Goal: Task Accomplishment & Management: Use online tool/utility

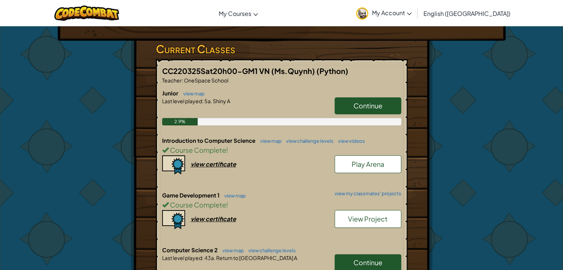
scroll to position [148, 0]
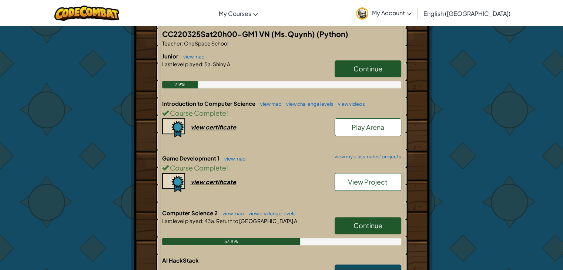
click at [369, 224] on span "Continue" at bounding box center [367, 225] width 29 height 9
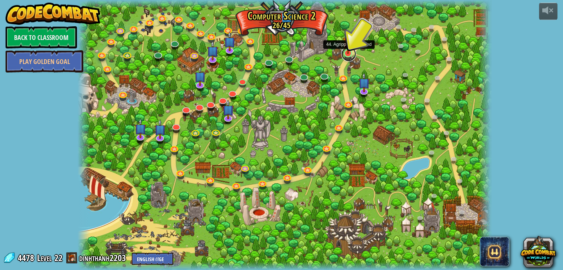
click at [349, 54] on link at bounding box center [348, 54] width 15 height 15
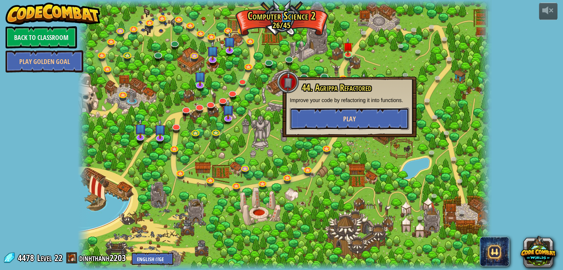
click at [373, 108] on button "Play" at bounding box center [349, 119] width 119 height 22
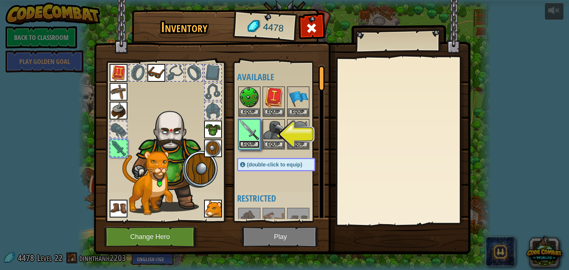
click at [251, 144] on button "Equip" at bounding box center [249, 145] width 21 height 8
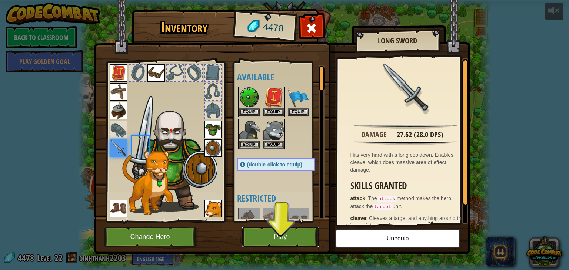
click at [294, 243] on button "Play" at bounding box center [280, 237] width 77 height 20
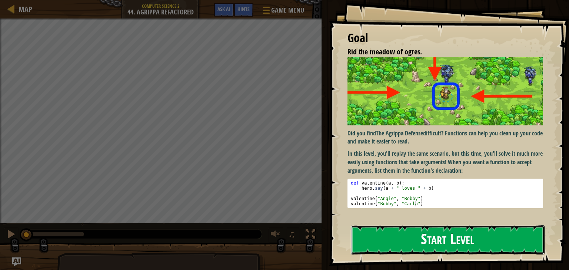
click at [388, 238] on button "Start Level" at bounding box center [448, 239] width 194 height 29
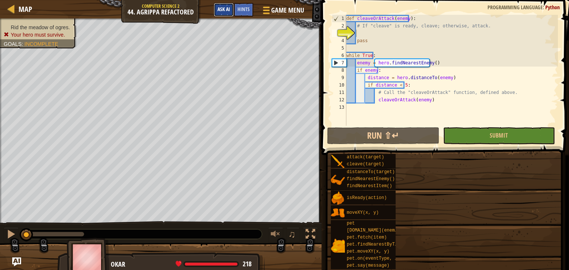
drag, startPoint x: 224, startPoint y: 15, endPoint x: 220, endPoint y: 9, distance: 6.5
click at [222, 12] on button "Ask AI" at bounding box center [224, 10] width 20 height 14
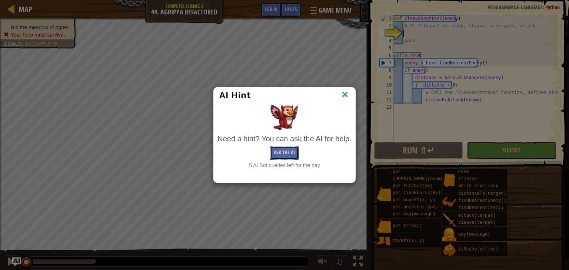
click at [279, 159] on button "Ask the AI" at bounding box center [284, 153] width 29 height 14
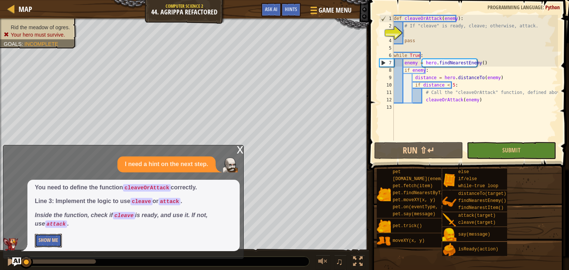
click at [54, 244] on button "Show Me" at bounding box center [48, 241] width 27 height 14
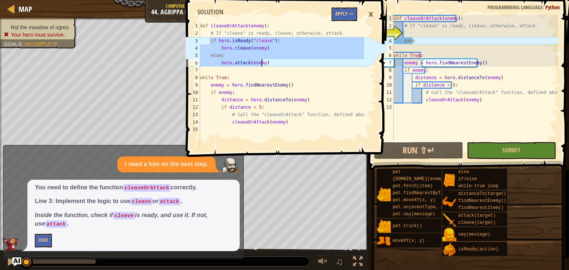
drag, startPoint x: 208, startPoint y: 42, endPoint x: 264, endPoint y: 66, distance: 60.0
click at [264, 66] on div "def cleaveOrAttack ( enemy ) : # If "cleave" is ready, cleave; otherwise, attac…" at bounding box center [280, 92] width 165 height 141
type textarea "else: hero.attack(enemy)"
click at [408, 34] on div "def cleaveOrAttack ( enemy ) : # If "cleave" is ready, cleave; otherwise, attac…" at bounding box center [474, 85] width 165 height 141
paste textarea "hero.attack(enemy)"
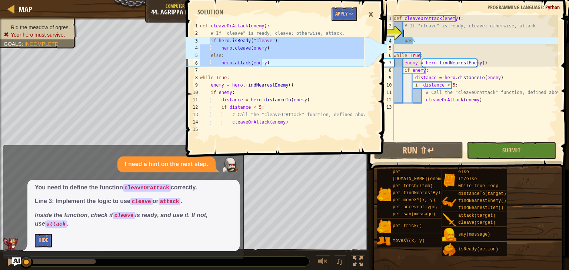
type textarea "hero.attack(enemy)"
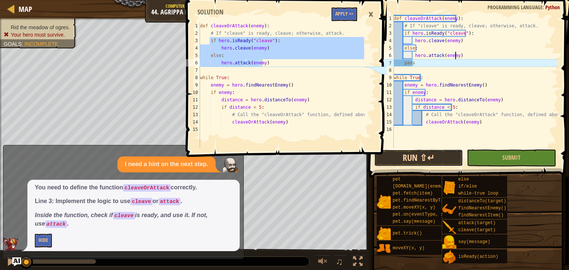
click at [444, 165] on button "Run ⇧↵" at bounding box center [418, 158] width 89 height 17
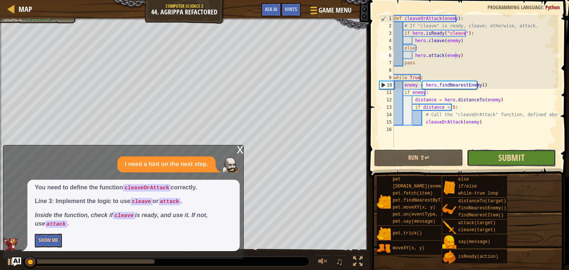
click at [500, 154] on span "Submit" at bounding box center [511, 158] width 26 height 12
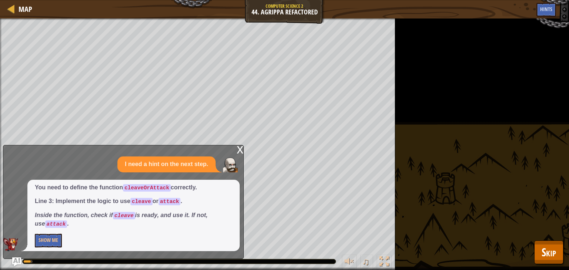
click at [237, 151] on div "x" at bounding box center [240, 148] width 7 height 7
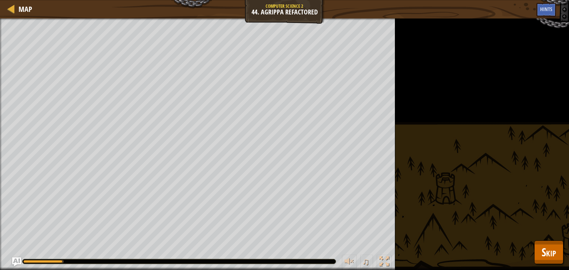
drag, startPoint x: 424, startPoint y: 91, endPoint x: 412, endPoint y: 82, distance: 15.1
drag, startPoint x: 412, startPoint y: 82, endPoint x: 396, endPoint y: 71, distance: 19.4
click at [398, 72] on div "Rid the meadow of ogres. Goals : Running... ♫ Okar 218 x: 39 y: 32 No target" at bounding box center [284, 145] width 569 height 252
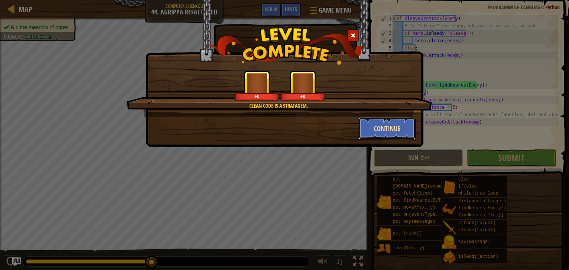
click at [398, 132] on button "Continue" at bounding box center [386, 128] width 57 height 22
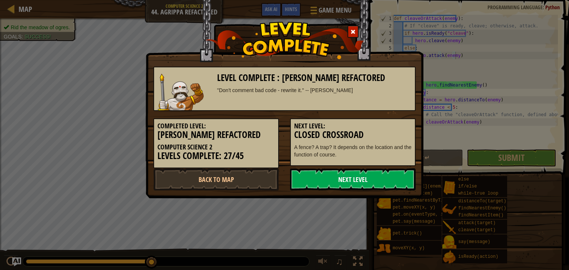
click at [369, 171] on link "Next Level" at bounding box center [352, 179] width 125 height 22
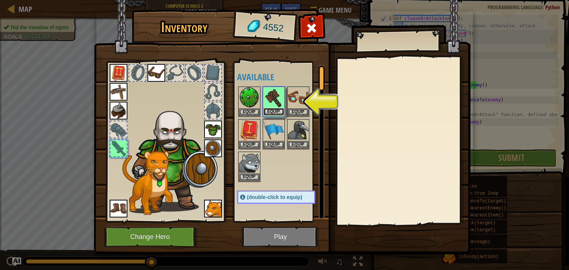
click at [275, 110] on button "Equip" at bounding box center [273, 112] width 21 height 8
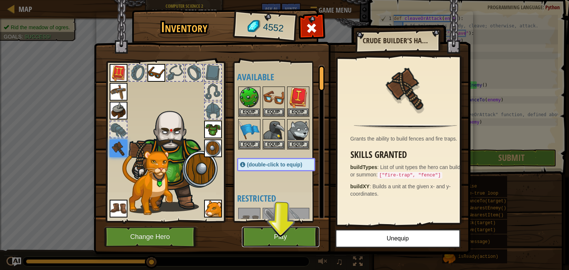
click at [282, 234] on button "Play" at bounding box center [280, 237] width 77 height 20
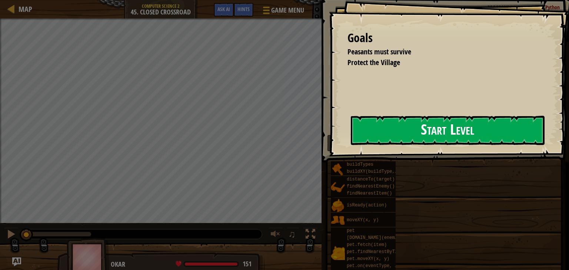
click at [463, 131] on button "Start Level" at bounding box center [448, 130] width 194 height 29
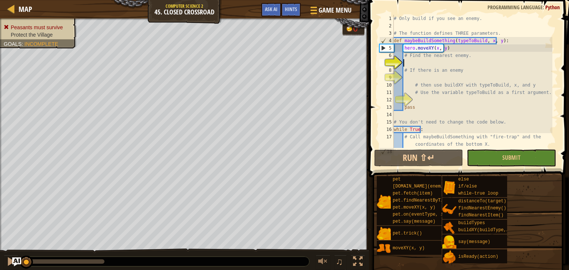
click at [420, 64] on div "# Only build if you see an enemy. # The function defines THREE parameters. def …" at bounding box center [472, 89] width 160 height 148
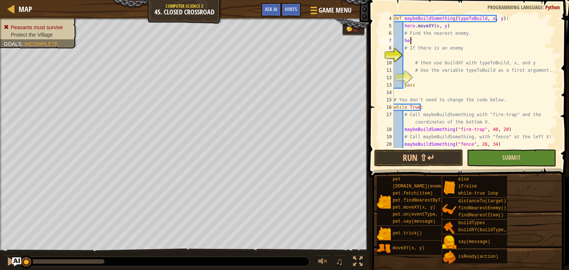
scroll to position [3, 1]
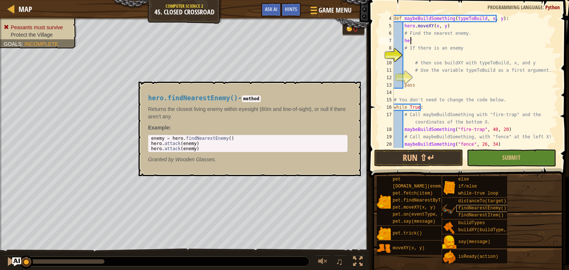
type textarea "h"
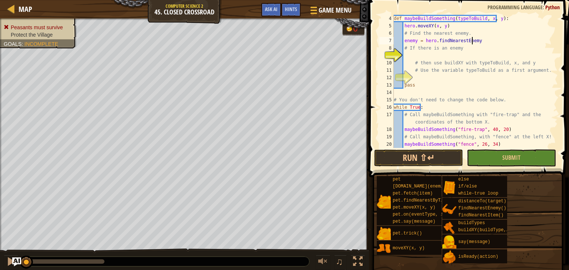
type textarea "enemy = hero.findNearestEnemy()"
click at [406, 56] on div "def maybeBuildSomething ( typeToBuild , x , y ) : hero . moveXY ( x , y ) # Fin…" at bounding box center [472, 89] width 160 height 148
click at [407, 56] on div "def maybeBuildSomething ( typeToBuild , x , y ) : hero . moveXY ( x , y ) # Fin…" at bounding box center [472, 89] width 160 height 148
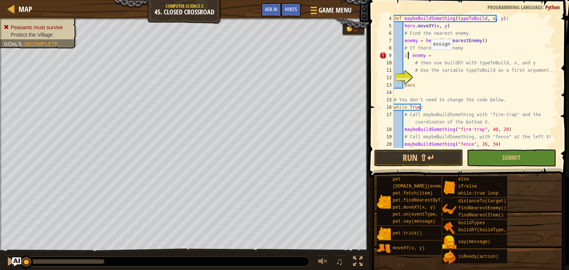
click at [426, 57] on div "def maybeBuildSomething ( typeToBuild , x , y ) : hero . moveXY ( x , y ) # Fin…" at bounding box center [472, 89] width 160 height 148
type textarea "if enemy :"
click at [417, 78] on div "def maybeBuildSomething ( typeToBuild , x , y ) : hero . moveXY ( x , y ) # Fin…" at bounding box center [472, 89] width 160 height 148
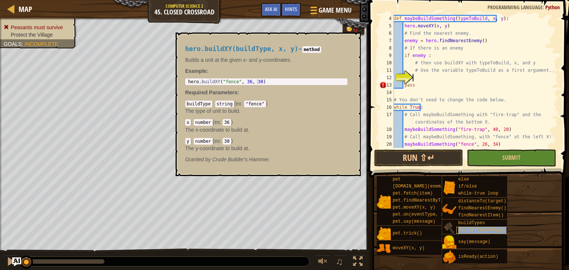
click at [474, 229] on span "buildXY(buildType, x, y)" at bounding box center [490, 230] width 64 height 5
type textarea "hero.buildXY("fence", 36, 30)"
drag, startPoint x: 263, startPoint y: 79, endPoint x: 260, endPoint y: 85, distance: 6.3
click at [260, 85] on div "hero.buildXY("fence", 36, 30) 1 hero . buildXY ( "fence" , 36 , 30 ) הההההההההה…" at bounding box center [266, 81] width 162 height 7
click at [419, 79] on div "def maybeBuildSomething ( typeToBuild , x , y ) : hero . moveXY ( x , y ) # Fin…" at bounding box center [472, 89] width 160 height 148
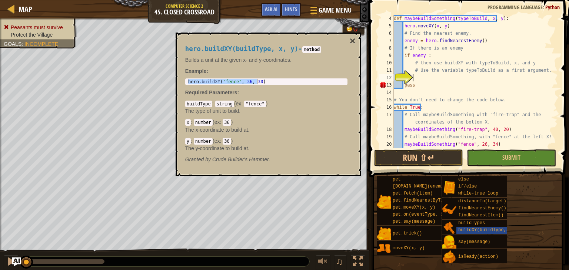
paste textarea "hero.buildXY("fence", 36, 30)"
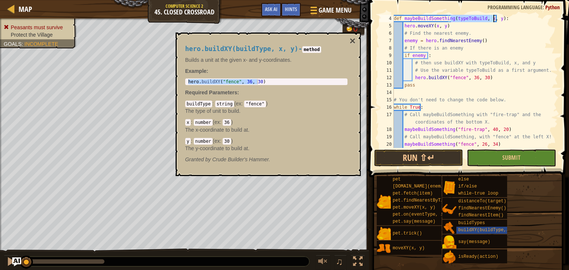
drag, startPoint x: 453, startPoint y: 20, endPoint x: 492, endPoint y: 21, distance: 38.9
click at [492, 21] on div "def maybeBuildSomething ( typeToBuild , x , y ) : hero . moveXY ( x , y ) # Fin…" at bounding box center [472, 89] width 160 height 148
drag, startPoint x: 482, startPoint y: 78, endPoint x: 443, endPoint y: 81, distance: 38.9
click at [443, 81] on div "def maybeBuildSomething ( typeToBuild , x , y ) : hero . moveXY ( x , y ) # Fin…" at bounding box center [472, 89] width 160 height 148
paste textarea "typeToBuild, x, y)"
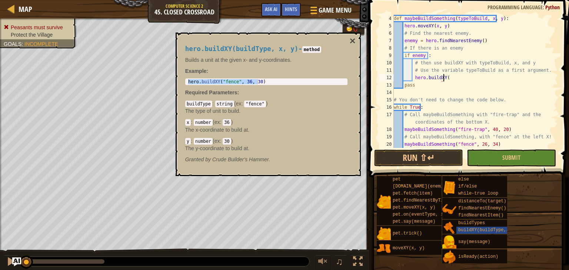
type textarea "hero.buildXY(typeToBuild, x, y)"
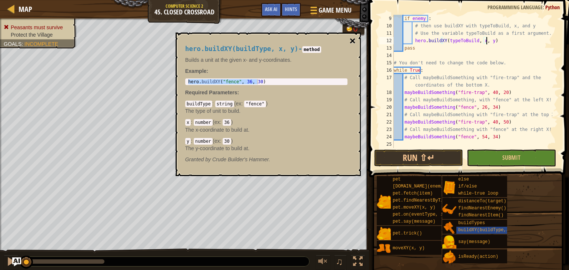
click at [351, 41] on button "×" at bounding box center [352, 41] width 6 height 10
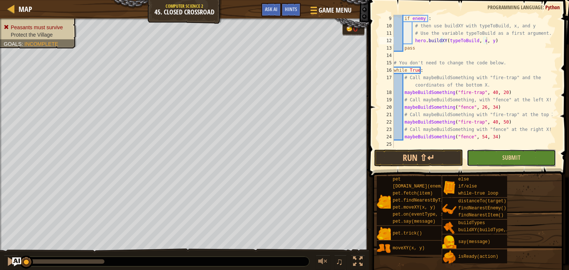
click at [469, 155] on button "Submit" at bounding box center [510, 158] width 89 height 17
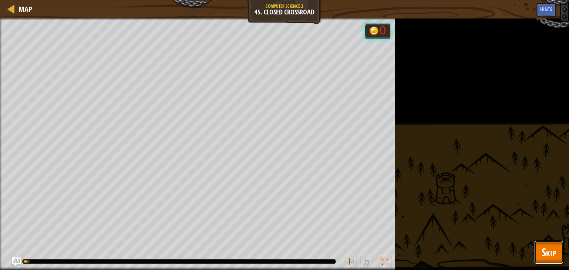
click at [560, 256] on button "Skip" at bounding box center [548, 253] width 29 height 24
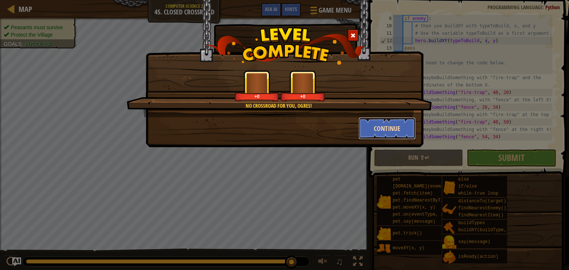
click at [388, 131] on button "Continue" at bounding box center [386, 128] width 57 height 22
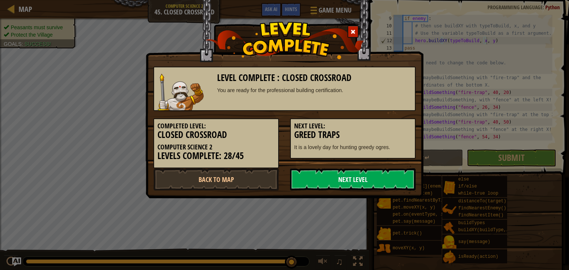
click at [349, 178] on link "Next Level" at bounding box center [352, 179] width 125 height 22
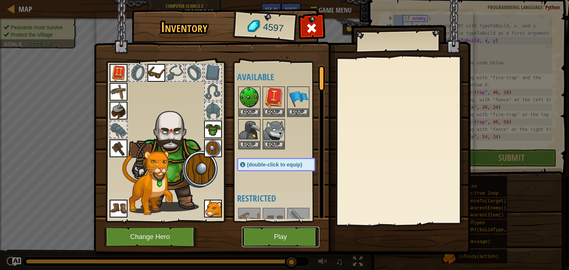
click at [293, 237] on button "Play" at bounding box center [280, 237] width 77 height 20
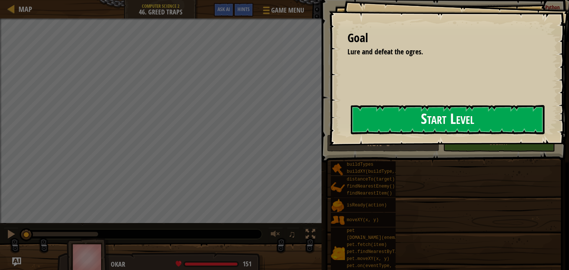
drag, startPoint x: 315, startPoint y: 129, endPoint x: 353, endPoint y: 125, distance: 37.6
click at [329, 129] on div "Goal Lure and defeat the ogres. Start Level Error loading from server. Try refr…" at bounding box center [449, 73] width 240 height 146
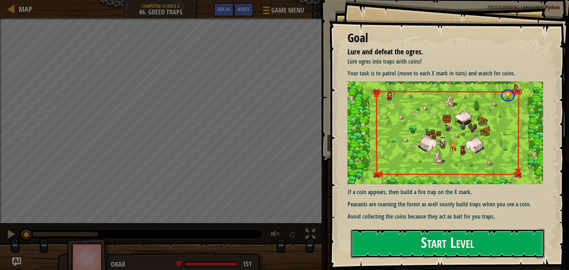
click at [356, 123] on div "Goal Lure and defeat the ogres. Lure ogres into traps with coins! Your task is …" at bounding box center [449, 135] width 240 height 270
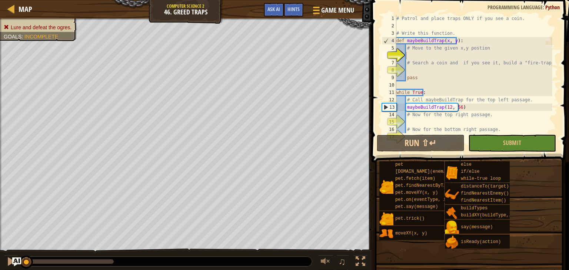
click at [247, 10] on div "Map Computer Science 2 46. Greed Traps Game Menu Done Hints Ask AI" at bounding box center [185, 9] width 371 height 19
click at [274, 7] on span "Ask AI" at bounding box center [273, 9] width 13 height 7
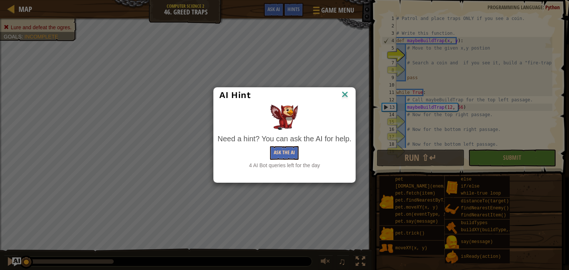
drag, startPoint x: 284, startPoint y: 145, endPoint x: 285, endPoint y: 151, distance: 6.0
click at [284, 146] on div "Need a hint? You can ask the AI for help. Ask the AI 4 AI Bot queries left for …" at bounding box center [284, 152] width 134 height 36
click at [284, 153] on button "Ask the AI" at bounding box center [284, 153] width 29 height 14
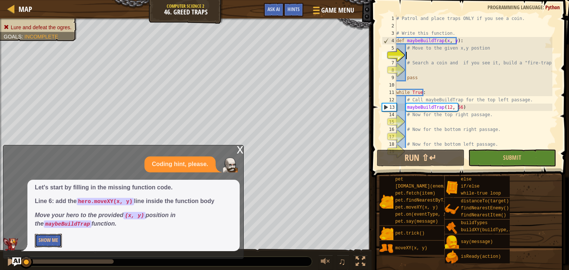
click at [52, 244] on button "Show Me" at bounding box center [48, 241] width 27 height 14
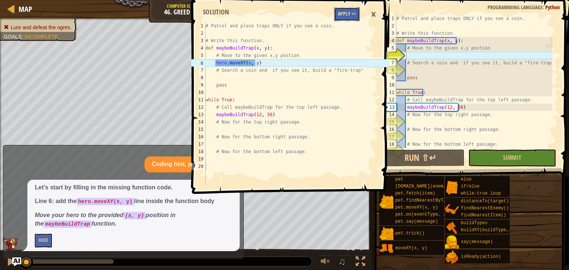
click at [354, 15] on button "Apply =>" at bounding box center [347, 14] width 26 height 14
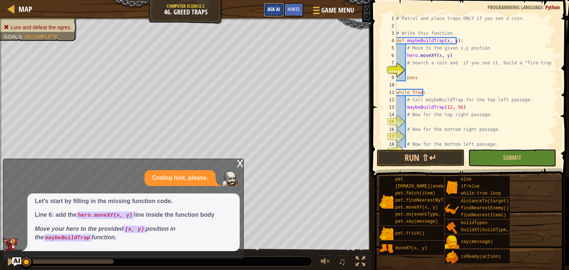
click at [275, 10] on span "Ask AI" at bounding box center [273, 9] width 13 height 7
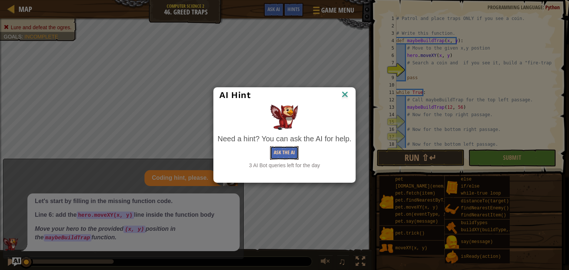
click at [275, 153] on button "Ask the AI" at bounding box center [284, 153] width 29 height 14
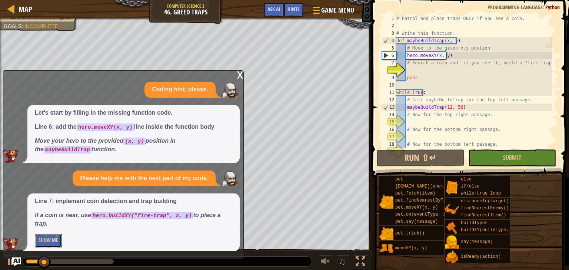
click at [57, 240] on button "Show Me" at bounding box center [48, 241] width 27 height 14
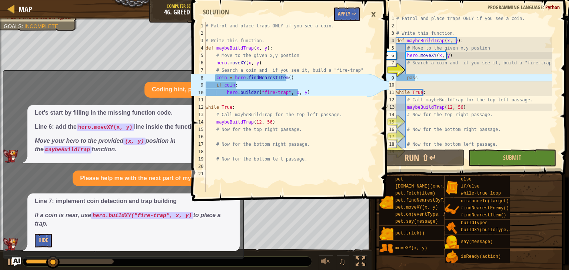
click at [343, 21] on span at bounding box center [291, 90] width 203 height 223
click at [345, 14] on button "Apply =>" at bounding box center [347, 14] width 26 height 14
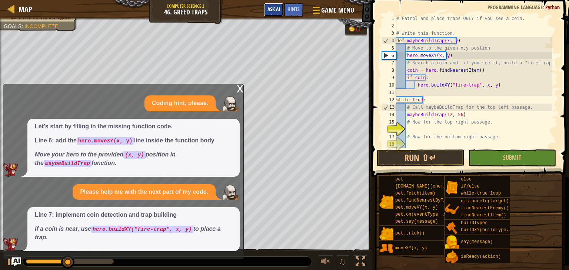
click at [280, 10] on button "Ask AI" at bounding box center [274, 10] width 20 height 14
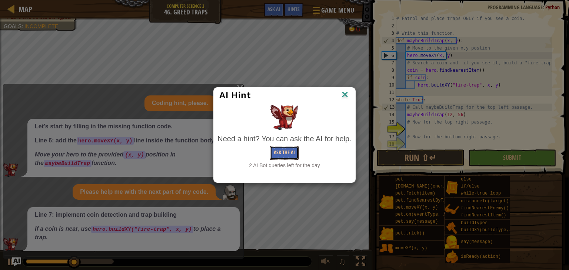
click at [288, 150] on button "Ask the AI" at bounding box center [284, 153] width 29 height 14
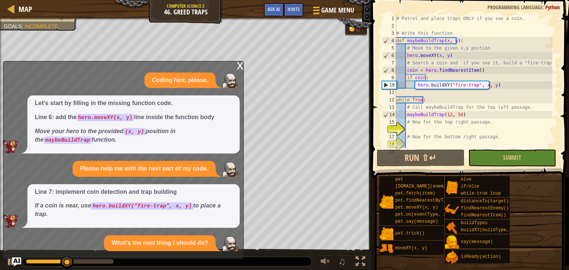
scroll to position [24, 0]
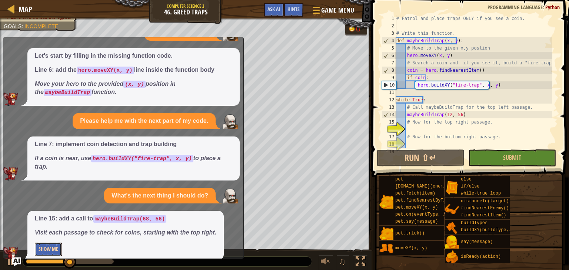
click at [52, 243] on button "Show Me" at bounding box center [48, 250] width 27 height 14
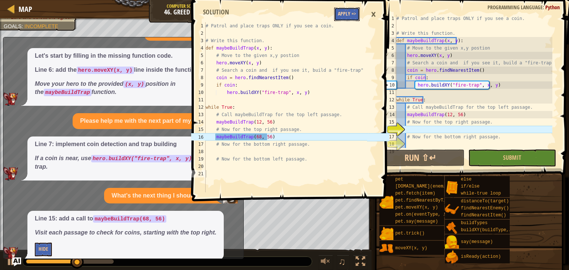
click at [348, 12] on button "Apply =>" at bounding box center [347, 14] width 26 height 14
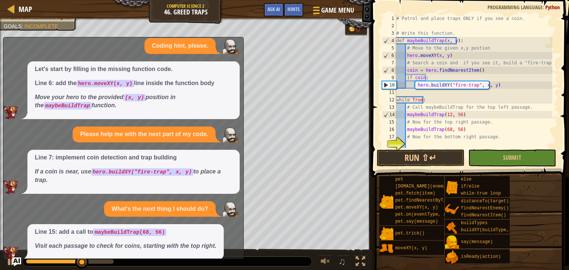
scroll to position [22, 0]
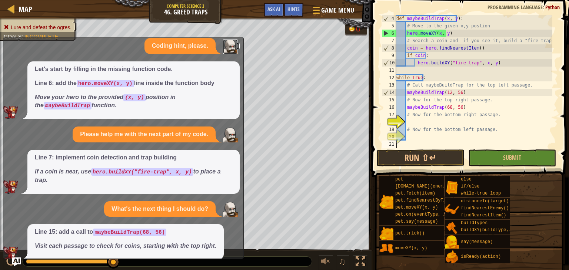
click at [232, 44] on img at bounding box center [230, 46] width 15 height 15
type textarea "maybeBuildTrap(68, 56)"
drag, startPoint x: 455, startPoint y: 109, endPoint x: 406, endPoint y: 109, distance: 48.5
click at [406, 109] on div "def maybeBuildTrap ( x , y ) : # Move to the given x,y postion hero . moveXY ( …" at bounding box center [473, 89] width 157 height 148
click at [409, 119] on div "def maybeBuildTrap ( x , y ) : # Move to the given x,y postion hero . moveXY ( …" at bounding box center [473, 89] width 157 height 148
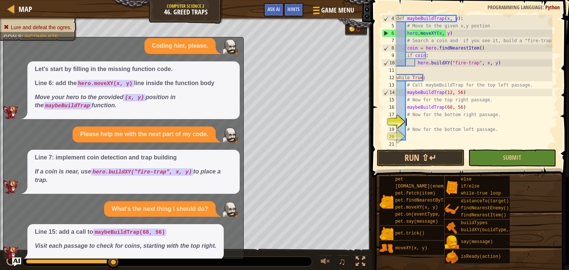
paste textarea "maybeBuildTrap(68, 56)"
type textarea "maybeBuildTrap(68, 56)"
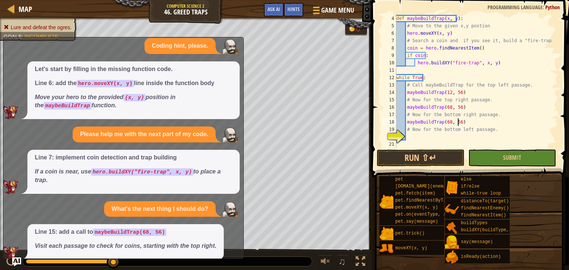
click at [405, 137] on div "def maybeBuildTrap ( x , y ) : # Move to the given x,y postion hero . moveXY ( …" at bounding box center [473, 89] width 157 height 148
paste textarea "maybeBuildTrap(68, 56)"
click at [272, 12] on span "Ask AI" at bounding box center [273, 9] width 13 height 7
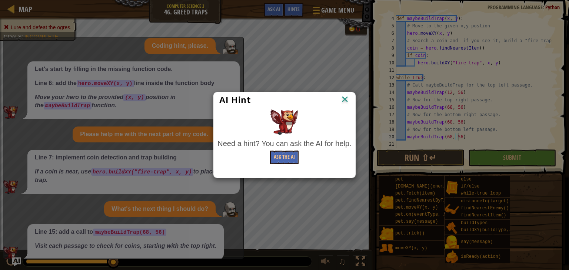
click at [342, 100] on img at bounding box center [345, 99] width 10 height 11
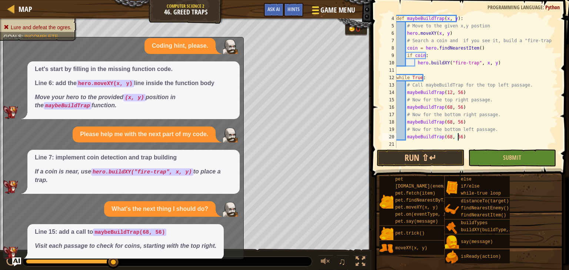
click at [326, 11] on span "Game Menu" at bounding box center [337, 10] width 34 height 10
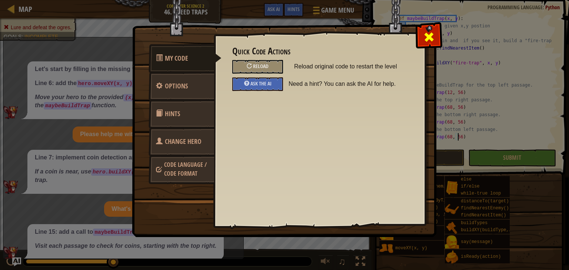
click at [425, 37] on span at bounding box center [429, 37] width 12 height 12
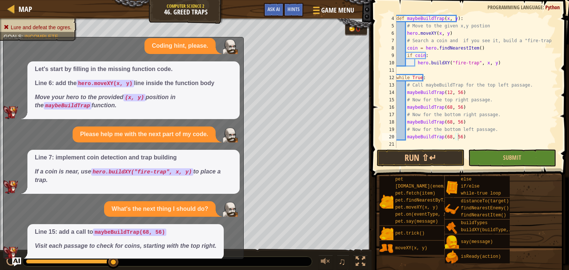
drag, startPoint x: 221, startPoint y: 43, endPoint x: 109, endPoint y: 158, distance: 161.0
click at [110, 156] on div "Coding hint, please. Let's start by filling in the missing function code. Line …" at bounding box center [121, 149] width 236 height 222
click at [10, 259] on div at bounding box center [11, 262] width 10 height 10
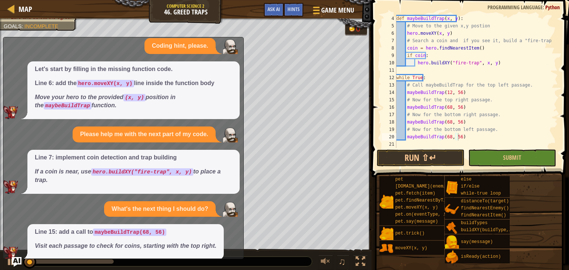
click at [12, 262] on img "Ask AI" at bounding box center [17, 262] width 10 height 10
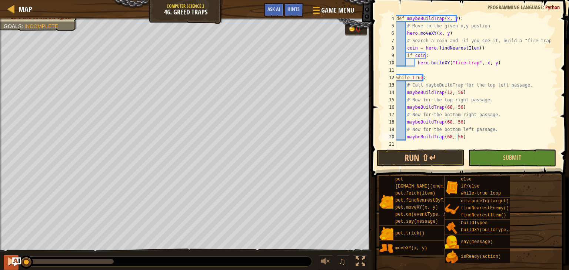
drag, startPoint x: 33, startPoint y: 262, endPoint x: 13, endPoint y: 267, distance: 20.3
click at [0, 270] on div "♫" at bounding box center [185, 260] width 371 height 22
click at [11, 262] on div at bounding box center [11, 262] width 10 height 10
click at [454, 122] on div "def maybeBuildTrap ( x , y ) : # Move to the given x,y postion hero . moveXY ( …" at bounding box center [473, 89] width 157 height 148
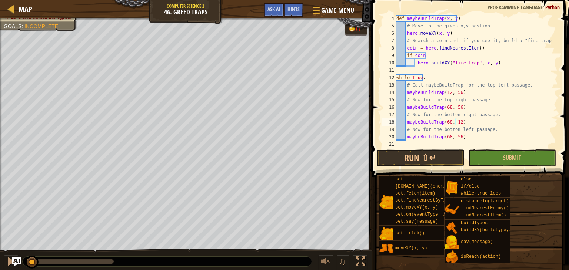
drag, startPoint x: 480, startPoint y: 122, endPoint x: 473, endPoint y: 128, distance: 9.8
click at [445, 137] on div "def maybeBuildTrap ( x , y ) : # Move to the given x,y postion hero . moveXY ( …" at bounding box center [473, 89] width 157 height 148
click at [455, 138] on div "def maybeBuildTrap ( x , y ) : # Move to the given x,y postion hero . moveXY ( …" at bounding box center [473, 89] width 157 height 148
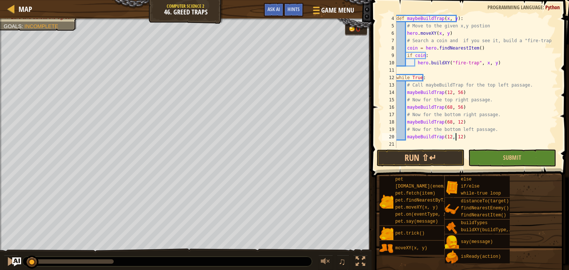
scroll to position [3, 7]
type textarea "maybeBuildTrap(12, 12)"
click at [493, 156] on button "Submit" at bounding box center [512, 158] width 88 height 17
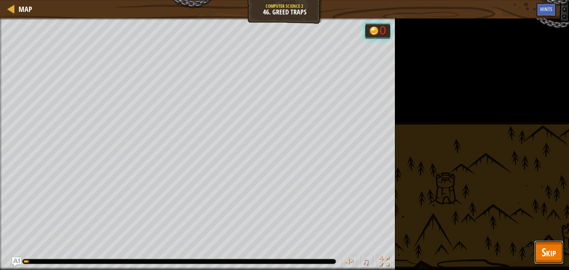
click at [551, 254] on span "Skip" at bounding box center [548, 252] width 14 height 15
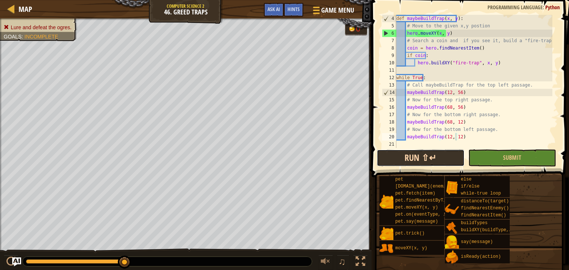
click at [446, 165] on button "Run ⇧↵" at bounding box center [420, 158] width 88 height 17
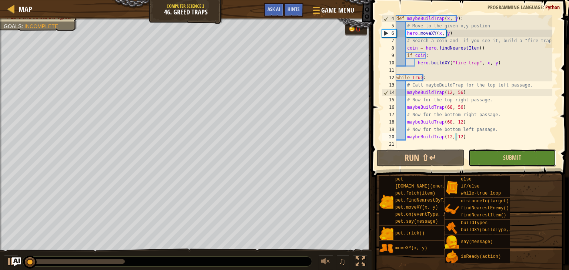
click at [502, 155] on button "Submit" at bounding box center [512, 158] width 88 height 17
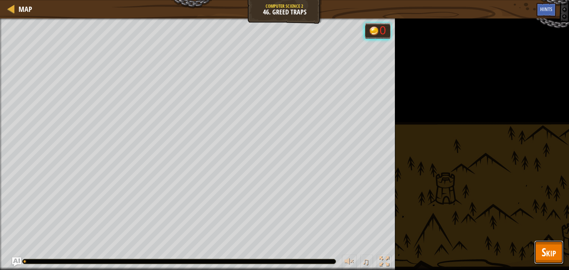
click at [546, 244] on button "Skip" at bounding box center [548, 253] width 29 height 24
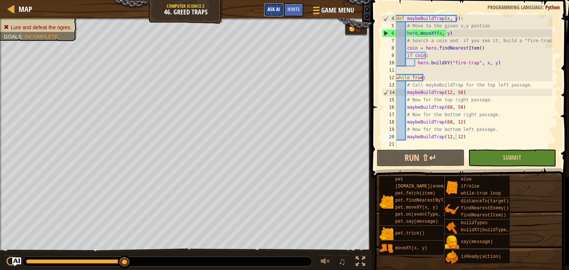
click at [275, 8] on span "Ask AI" at bounding box center [273, 9] width 13 height 7
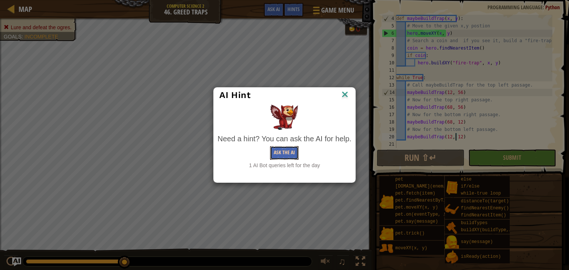
click at [280, 155] on button "Ask the AI" at bounding box center [284, 153] width 29 height 14
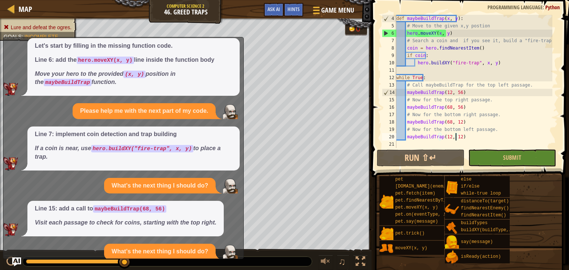
scroll to position [65, 0]
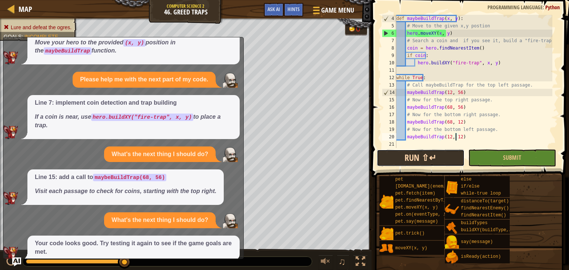
click at [408, 160] on button "Run ⇧↵" at bounding box center [420, 158] width 88 height 17
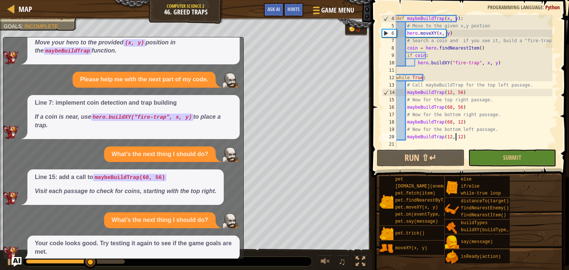
click at [15, 261] on img "Ask AI" at bounding box center [17, 262] width 10 height 10
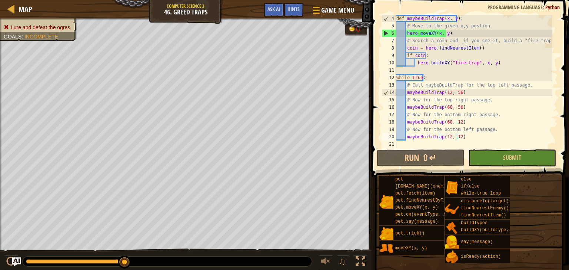
click at [455, 136] on div "def maybeBuildTrap ( x , y ) : # Move to the given x,y postion hero . moveXY ( …" at bounding box center [473, 89] width 157 height 148
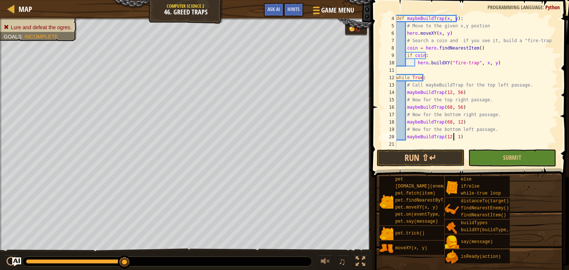
scroll to position [3, 7]
click at [455, 124] on div "def maybeBuildTrap ( x , y ) : # Move to the given x,y postion hero . moveXY ( …" at bounding box center [473, 89] width 157 height 148
click at [487, 160] on button "Submit" at bounding box center [512, 158] width 88 height 17
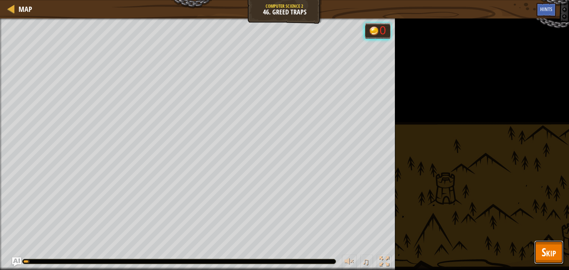
click at [551, 248] on span "Skip" at bounding box center [548, 252] width 14 height 15
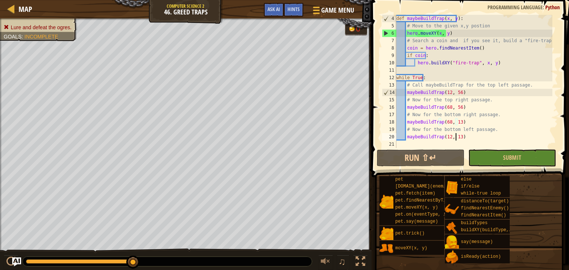
click at [454, 137] on div "def maybeBuildTrap ( x , y ) : # Move to the given x,y postion hero . moveXY ( …" at bounding box center [473, 89] width 157 height 148
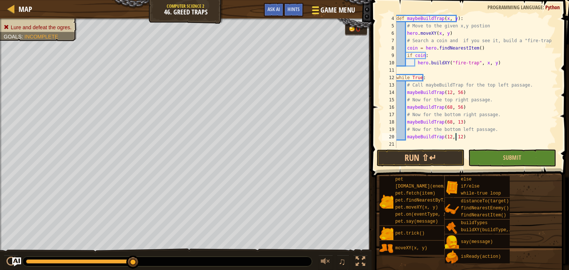
click at [315, 7] on span at bounding box center [315, 6] width 7 height 1
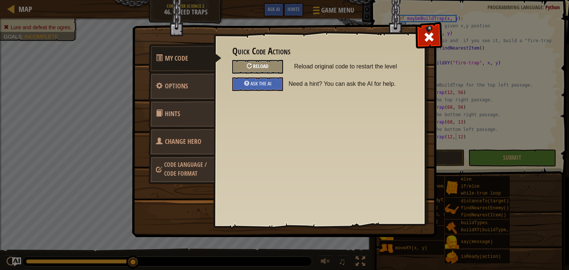
click at [262, 67] on span "Reload" at bounding box center [261, 66] width 16 height 7
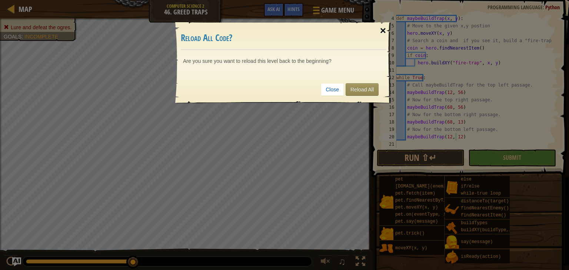
click at [382, 28] on div "×" at bounding box center [382, 30] width 17 height 21
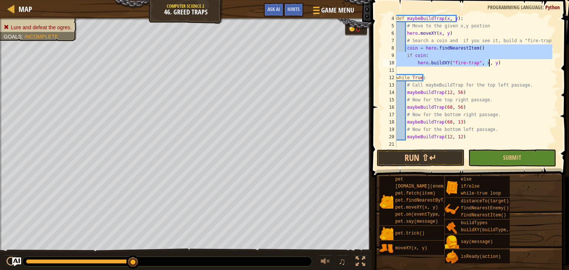
drag, startPoint x: 406, startPoint y: 47, endPoint x: 489, endPoint y: 65, distance: 84.1
click at [489, 65] on div "def maybeBuildTrap ( x , y ) : # Move to the given x,y postion hero . moveXY ( …" at bounding box center [473, 89] width 157 height 148
click at [311, 11] on div at bounding box center [315, 10] width 10 height 11
type textarea "hero.buildXY("fire-trap", x, y)"
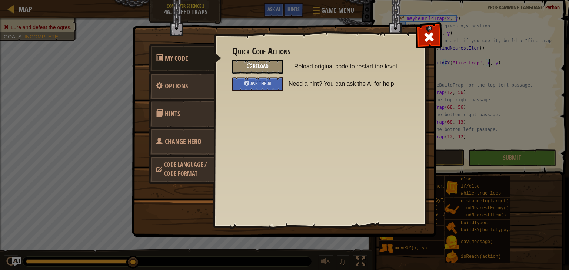
click at [255, 65] on span "Reload" at bounding box center [261, 66] width 16 height 7
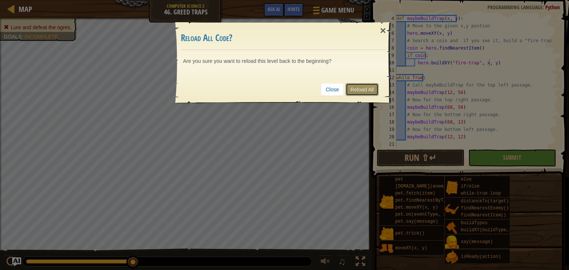
click at [364, 91] on link "Reload All" at bounding box center [361, 89] width 33 height 13
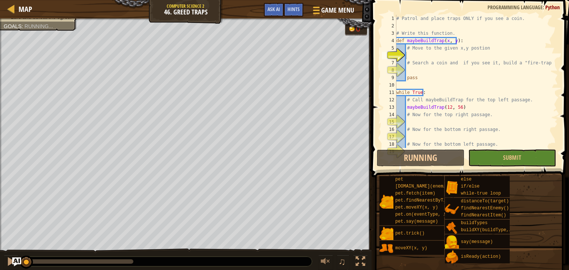
scroll to position [3, 0]
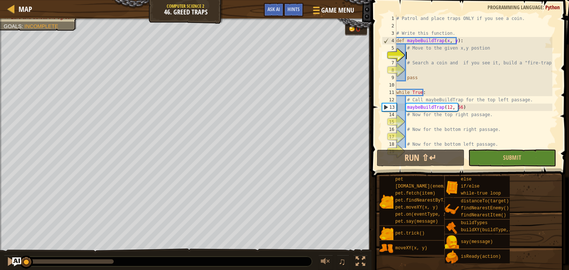
click at [409, 55] on div "# Patrol and place traps ONLY if you see a coin. # Write this function. def may…" at bounding box center [473, 89] width 157 height 148
paste textarea "hero.buildXY("fire-trap", x, y)"
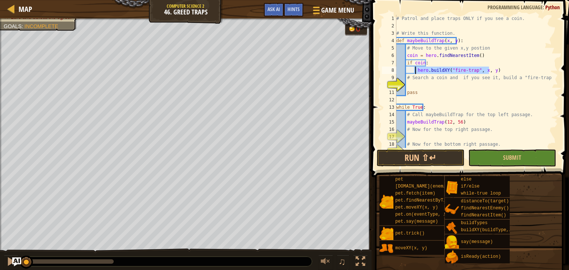
drag, startPoint x: 492, startPoint y: 72, endPoint x: 414, endPoint y: 69, distance: 78.5
click at [414, 69] on div "# Patrol and place traps ONLY if you see a coin. # Write this function. def may…" at bounding box center [473, 89] width 157 height 148
drag, startPoint x: 405, startPoint y: 62, endPoint x: 489, endPoint y: 73, distance: 84.0
click at [489, 73] on div "# Patrol and place traps ONLY if you see a coin. # Write this function. def may…" at bounding box center [473, 89] width 157 height 148
type textarea "if coin: hero.buildXY("fire-trap", x, y)"
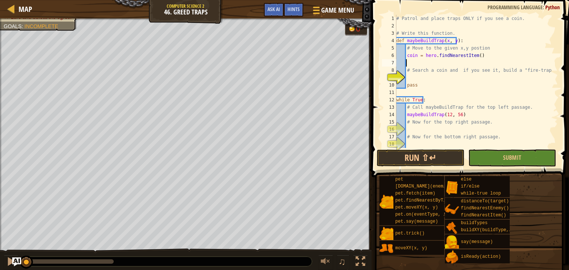
drag, startPoint x: 411, startPoint y: 77, endPoint x: 430, endPoint y: 78, distance: 18.9
click at [411, 77] on div "# Patrol and place traps ONLY if you see a coin. # Write this function. def may…" at bounding box center [473, 89] width 157 height 148
paste textarea "hero.buildXY("fire-trap", x, y)"
type textarea "hero.buildXY("fire-trap", x, y)"
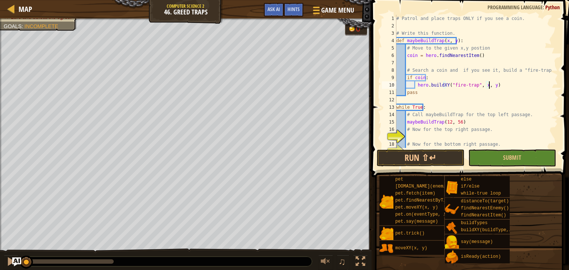
scroll to position [30, 0]
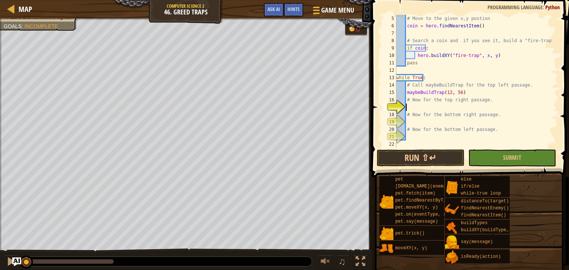
click at [413, 105] on div "# Move to the given x,y postion coin = hero . findNearestItem ( ) # Search a co…" at bounding box center [473, 89] width 157 height 148
drag, startPoint x: 461, startPoint y: 93, endPoint x: 423, endPoint y: 96, distance: 37.9
click at [407, 94] on div "# Move to the given x,y postion coin = hero . findNearestItem ( ) # Search a co…" at bounding box center [473, 89] width 157 height 148
type textarea "maybeBuildTrap(12, 56)"
drag, startPoint x: 476, startPoint y: 95, endPoint x: 458, endPoint y: 94, distance: 18.1
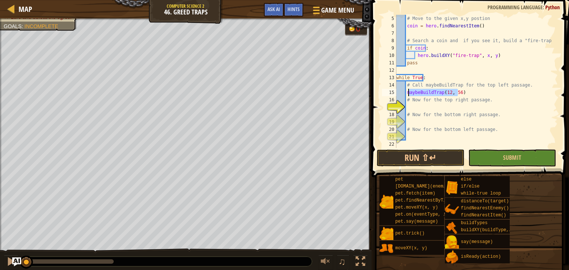
click at [475, 95] on div "# Move to the given x,y postion coin = hero . findNearestItem ( ) # Search a co…" at bounding box center [473, 81] width 157 height 133
drag, startPoint x: 460, startPoint y: 92, endPoint x: 410, endPoint y: 95, distance: 50.4
click at [406, 94] on div "# Move to the given x,y postion coin = hero . findNearestItem ( ) # Search a co…" at bounding box center [473, 89] width 157 height 148
click at [410, 108] on div "# Move to the given x,y postion coin = hero . findNearestItem ( ) # Search a co…" at bounding box center [473, 89] width 157 height 148
paste textarea "maybeBuildTrap(12, 56)"
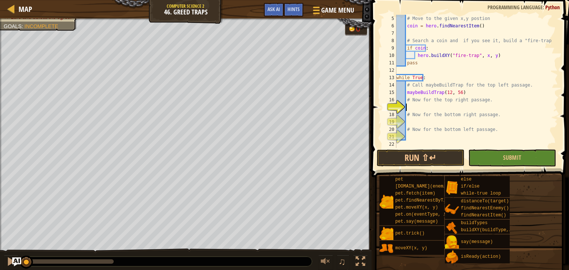
type textarea "maybeBuildTrap(12, 56)"
click at [411, 125] on div "# Move to the given x,y postion coin = hero . findNearestItem ( ) # Search a co…" at bounding box center [473, 89] width 157 height 148
paste textarea "maybeBuildTrap(12, 56)"
type textarea "maybeBuildTrap(12, 56)"
click at [414, 137] on div "# Move to the given x,y postion coin = hero . findNearestItem ( ) # Search a co…" at bounding box center [473, 89] width 157 height 148
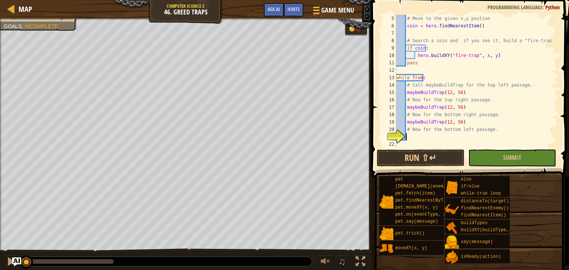
paste textarea "maybeBuildTrap(12, 56)"
click at [455, 138] on div "# Move to the given x,y postion coin = hero . findNearestItem ( ) # Search a co…" at bounding box center [473, 89] width 157 height 148
click at [446, 123] on div "# Move to the given x,y postion coin = hero . findNearestItem ( ) # Search a co…" at bounding box center [473, 89] width 157 height 148
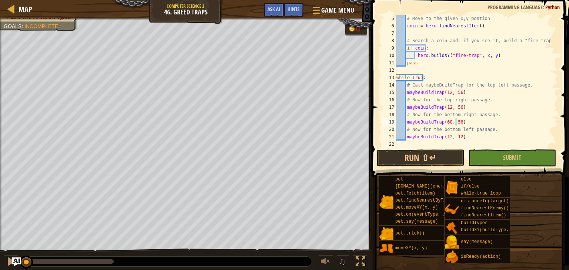
click at [456, 124] on div "# Move to the given x,y postion coin = hero . findNearestItem ( ) # Search a co…" at bounding box center [473, 89] width 157 height 148
click at [445, 108] on div "# Move to the given x,y postion coin = hero . findNearestItem ( ) # Search a co…" at bounding box center [473, 89] width 157 height 148
type textarea "maybeBuildTrap(68, 56)"
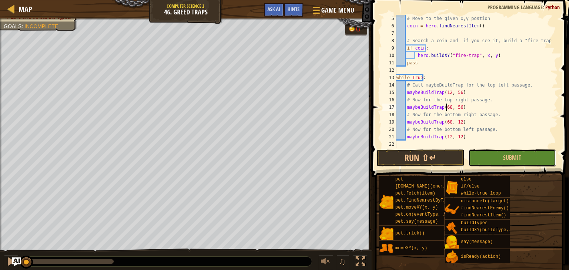
drag, startPoint x: 496, startPoint y: 157, endPoint x: 494, endPoint y: 169, distance: 12.1
click at [496, 157] on button "Submit" at bounding box center [512, 158] width 88 height 17
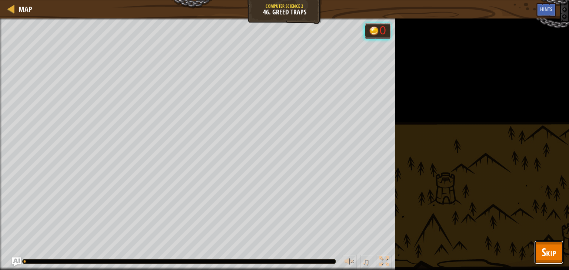
click at [548, 248] on span "Skip" at bounding box center [548, 252] width 14 height 15
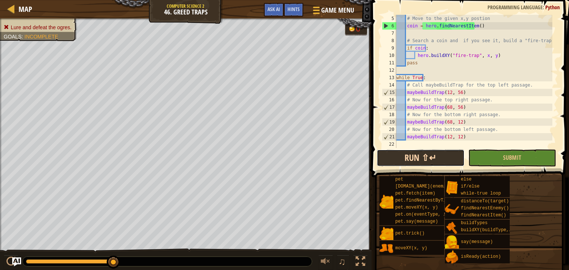
click at [401, 161] on button "Run ⇧↵" at bounding box center [420, 158] width 88 height 17
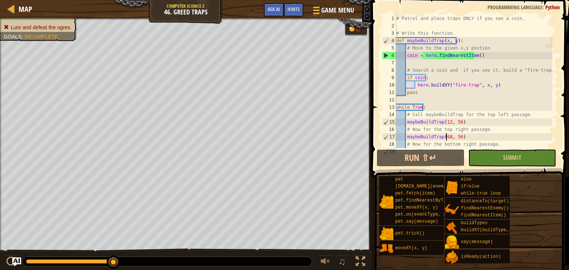
scroll to position [0, 0]
click at [323, 10] on span "Game Menu" at bounding box center [337, 10] width 34 height 10
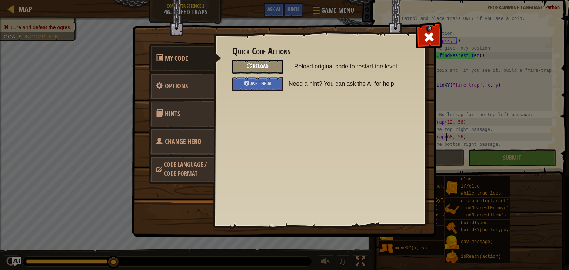
click at [267, 70] on div "Reload" at bounding box center [257, 67] width 51 height 14
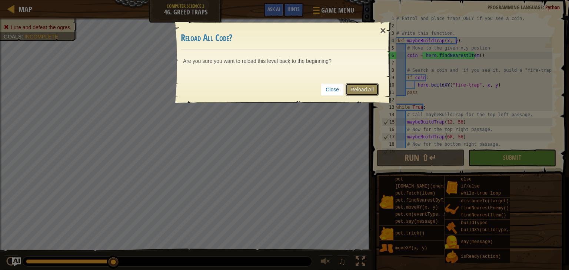
click at [365, 92] on link "Reload All" at bounding box center [361, 89] width 33 height 13
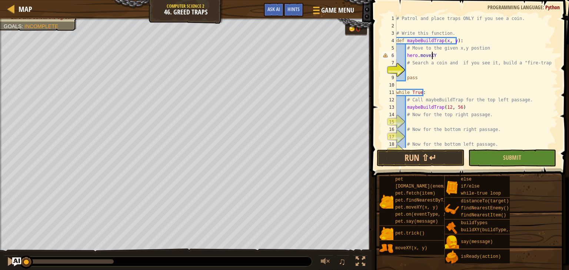
scroll to position [3, 4]
click at [278, 6] on span "Ask AI" at bounding box center [273, 9] width 13 height 7
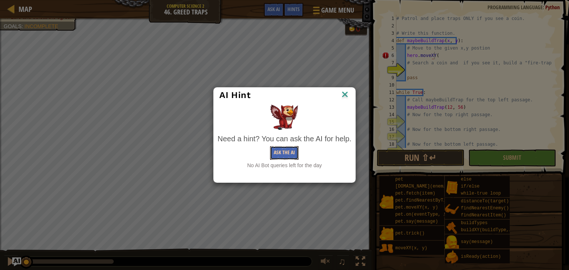
click at [280, 150] on button "Ask the AI" at bounding box center [284, 153] width 29 height 14
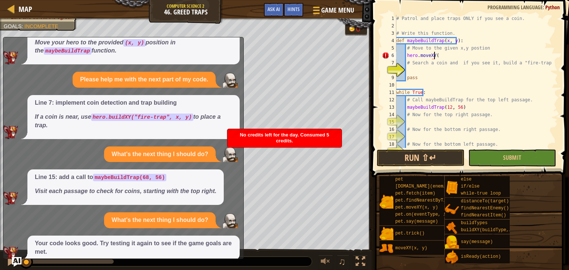
click at [17, 259] on img "Ask AI" at bounding box center [17, 262] width 10 height 10
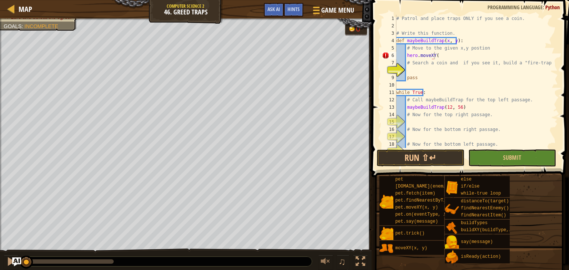
click at [12, 258] on button "Ask AI" at bounding box center [16, 262] width 9 height 9
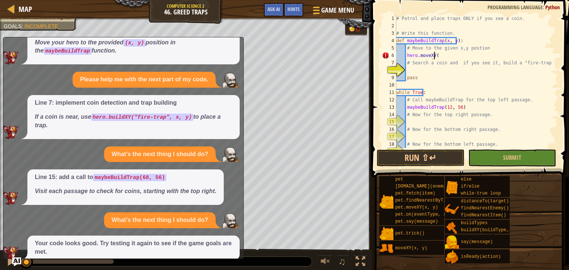
click at [436, 56] on div "# Patrol and place traps ONLY if you see a coin. # Write this function. def may…" at bounding box center [473, 89] width 157 height 148
click at [19, 262] on img "Ask AI" at bounding box center [17, 262] width 10 height 10
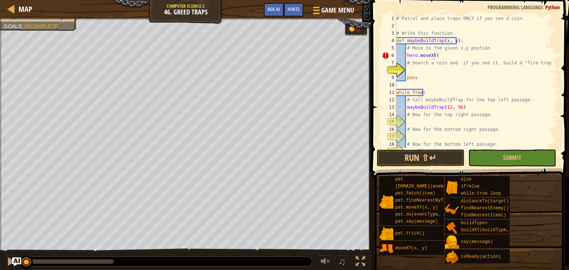
click at [437, 56] on div "# Patrol and place traps ONLY if you see a coin. # Write this function. def may…" at bounding box center [473, 89] width 157 height 148
type textarea "hero.moveXY(x , y)"
click at [407, 72] on div "# Patrol and place traps ONLY if you see a coin. # Write this function. def may…" at bounding box center [473, 89] width 157 height 148
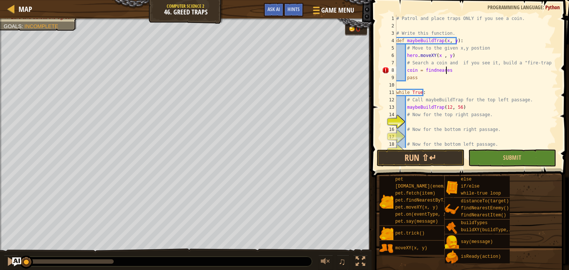
type textarea "coin = findnearest"
click at [499, 83] on div "# Patrol and place traps ONLY if you see a coin. # Write this function. def may…" at bounding box center [473, 89] width 157 height 148
drag, startPoint x: 449, startPoint y: 70, endPoint x: 459, endPoint y: 71, distance: 9.7
click at [450, 70] on div "# Patrol and place traps ONLY if you see a coin. # Write this function. def may…" at bounding box center [473, 89] width 157 height 148
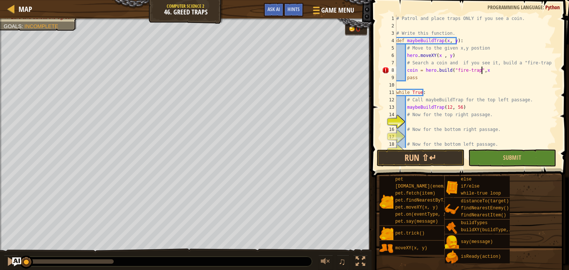
scroll to position [3, 10]
type textarea "coin = [DOMAIN_NAME]("fire-trap",x ,y)"
click at [411, 123] on div "# Patrol and place traps ONLY if you see a coin. # Write this function. def may…" at bounding box center [473, 89] width 157 height 148
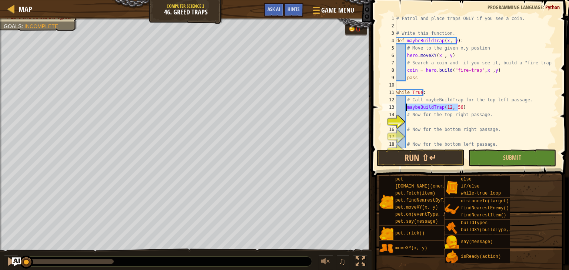
drag, startPoint x: 460, startPoint y: 108, endPoint x: 411, endPoint y: 109, distance: 49.6
click at [405, 107] on div "# Patrol and place traps ONLY if you see a coin. # Write this function. def may…" at bounding box center [473, 89] width 157 height 148
type textarea "maybeBuildTrap(12, 56)"
drag, startPoint x: 410, startPoint y: 120, endPoint x: 415, endPoint y: 126, distance: 7.3
click at [410, 120] on div "# Patrol and place traps ONLY if you see a coin. # Write this function. def may…" at bounding box center [473, 89] width 157 height 148
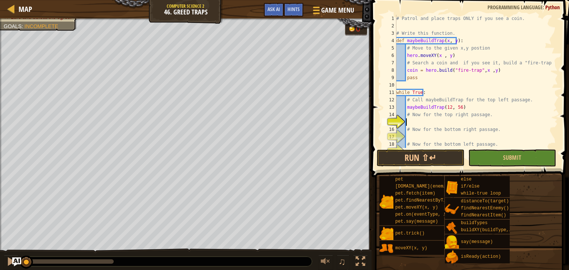
paste textarea "maybeBuildTrap(12, 56)"
type textarea "maybeBuildTrap(12, 56)"
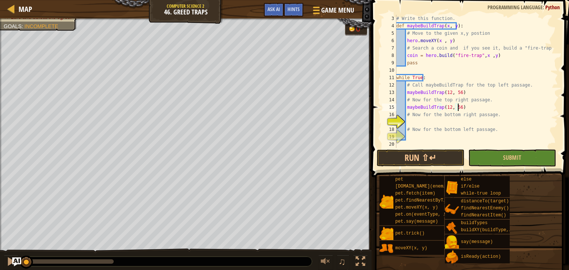
click at [408, 121] on div "# Write this function. def maybeBuildTrap ( x , y ) : # Move to the given x,y p…" at bounding box center [473, 89] width 157 height 148
paste textarea "maybeBuildTrap(12, 56)"
type textarea "maybeBuildTrap(12, 56)"
click at [410, 135] on div "# Write this function. def maybeBuildTrap ( x , y ) : # Move to the given x,y p…" at bounding box center [473, 89] width 157 height 148
paste textarea "maybeBuildTrap(12, 56)"
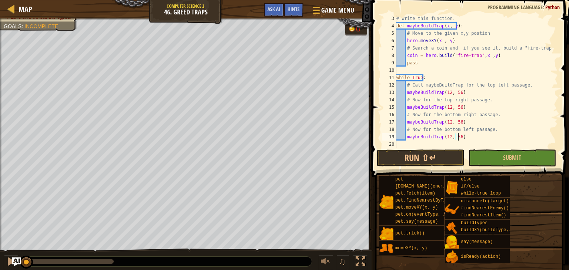
click at [445, 138] on div "# Write this function. def maybeBuildTrap ( x , y ) : # Move to the given x,y p…" at bounding box center [473, 89] width 157 height 148
click at [455, 138] on div "# Write this function. def maybeBuildTrap ( x , y ) : # Move to the given x,y p…" at bounding box center [473, 89] width 157 height 148
click at [444, 108] on div "# Write this function. def maybeBuildTrap ( x , y ) : # Move to the given x,y p…" at bounding box center [473, 89] width 157 height 148
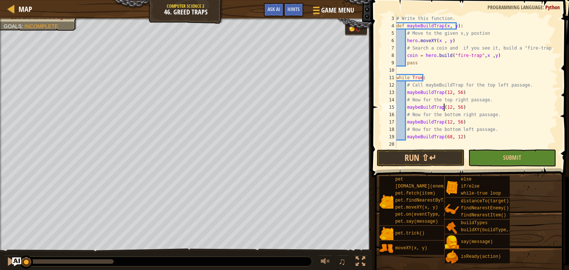
click at [446, 109] on div "# Write this function. def maybeBuildTrap ( x , y ) : # Move to the given x,y p…" at bounding box center [473, 89] width 157 height 148
click at [446, 139] on div "# Write this function. def maybeBuildTrap ( x , y ) : # Move to the given x,y p…" at bounding box center [473, 89] width 157 height 148
click at [445, 124] on div "# Write this function. def maybeBuildTrap ( x , y ) : # Move to the given x,y p…" at bounding box center [473, 89] width 157 height 148
click at [455, 122] on div "# Write this function. def maybeBuildTrap ( x , y ) : # Move to the given x,y p…" at bounding box center [473, 89] width 157 height 148
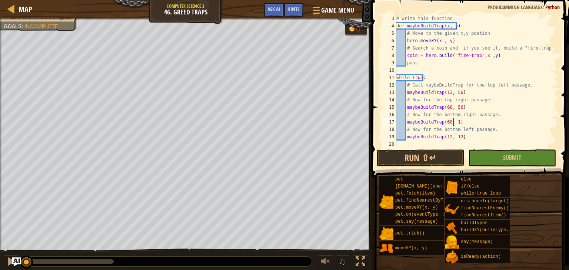
scroll to position [3, 7]
click at [442, 163] on button "Run ⇧↵" at bounding box center [420, 158] width 88 height 17
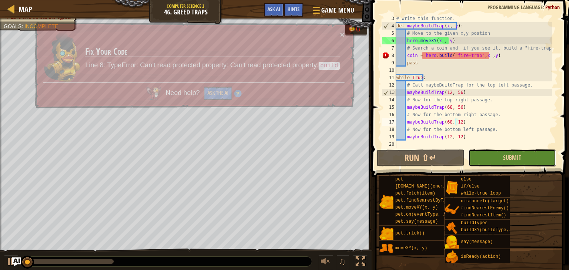
click at [519, 163] on button "Submit" at bounding box center [512, 158] width 88 height 17
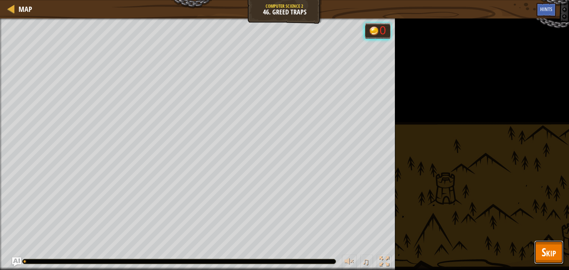
click at [541, 257] on span "Skip" at bounding box center [548, 252] width 14 height 15
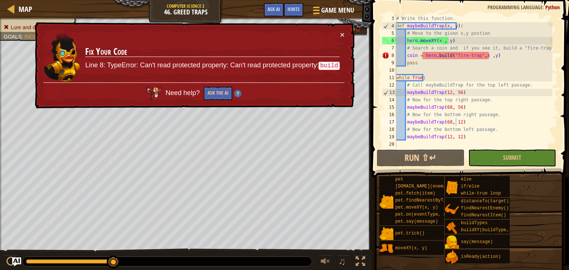
click at [446, 58] on div "# Write this function. def maybeBuildTrap ( x , y ) : # Move to the given x,y p…" at bounding box center [473, 89] width 157 height 148
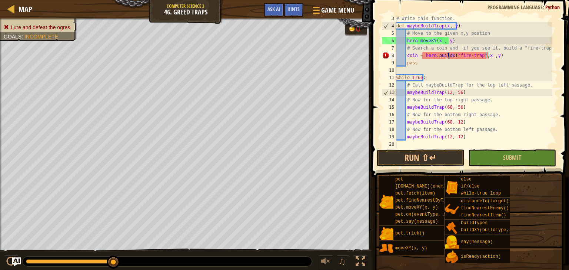
scroll to position [3, 6]
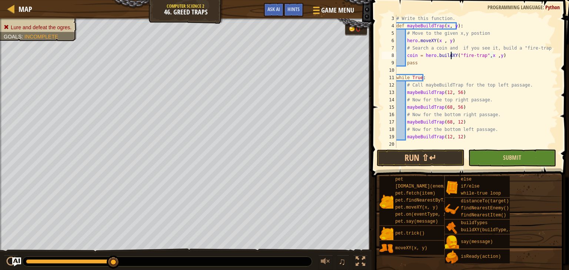
type textarea "coin = hero.buildXY("fire-trap",x ,y)"
click at [479, 154] on button "Submit" at bounding box center [512, 158] width 88 height 17
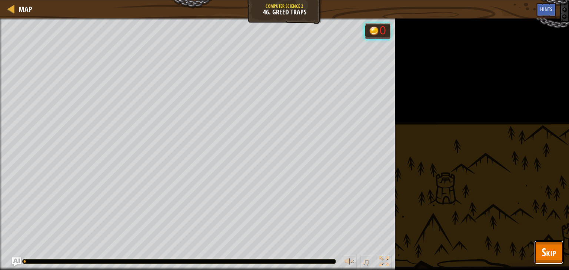
click at [539, 251] on button "Skip" at bounding box center [548, 253] width 29 height 24
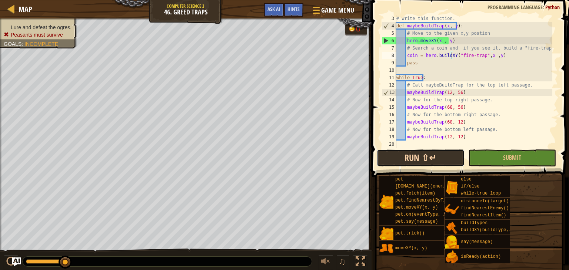
click at [443, 157] on button "Run ⇧↵" at bounding box center [420, 158] width 88 height 17
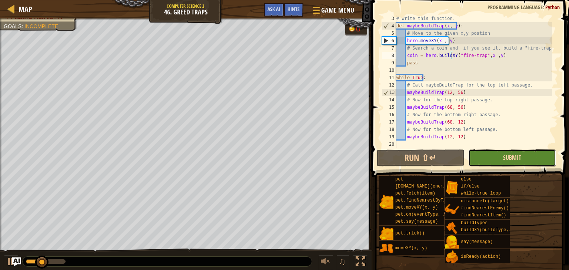
click at [510, 160] on span "Submit" at bounding box center [512, 158] width 18 height 8
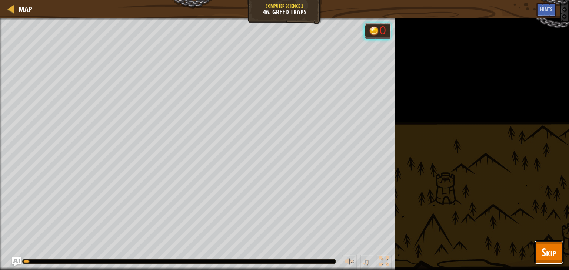
click at [537, 255] on button "Skip" at bounding box center [548, 253] width 29 height 24
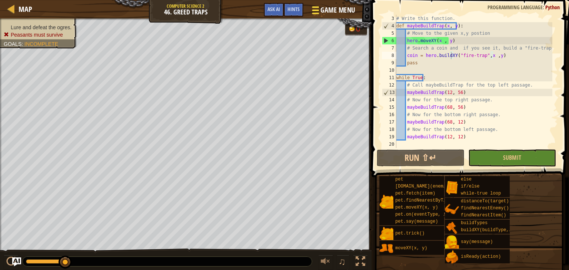
click at [327, 11] on span "Game Menu" at bounding box center [337, 10] width 34 height 10
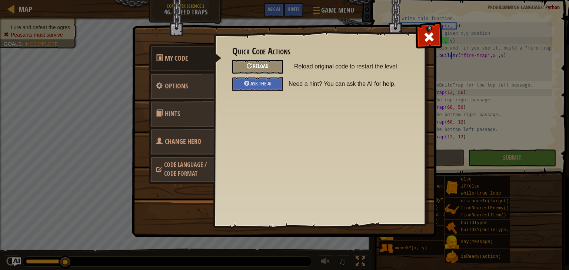
click at [265, 68] on span "Reload" at bounding box center [261, 66] width 16 height 7
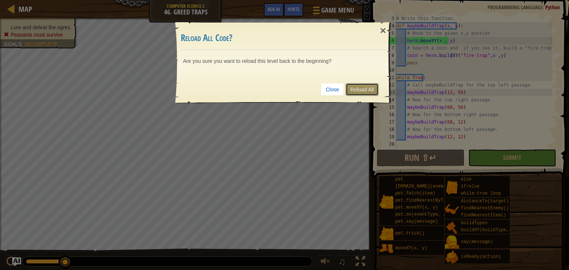
click at [365, 90] on link "Reload All" at bounding box center [361, 89] width 33 height 13
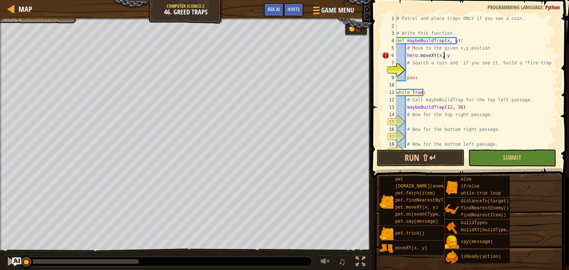
scroll to position [3, 6]
type textarea "hero.moveXY(x, y)"
click at [417, 69] on div "# Patrol and place traps ONLY if you see a coin. # Write this function. def may…" at bounding box center [473, 89] width 157 height 148
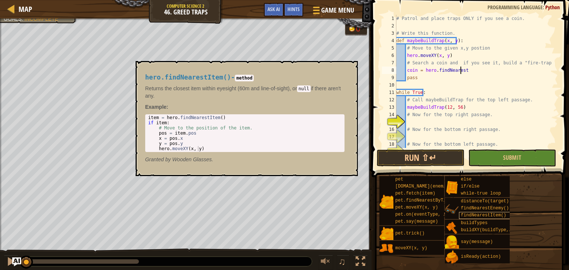
type textarea "coin = hero.findNearest"
click at [490, 216] on span "findNearestItem()" at bounding box center [482, 215] width 45 height 5
type textarea "item = hero.findNearestItem()"
drag, startPoint x: 206, startPoint y: 118, endPoint x: 164, endPoint y: 120, distance: 41.5
click at [164, 120] on div "item = hero . findNearestItem ( ) if item : # Move to the position of the item.…" at bounding box center [245, 138] width 196 height 47
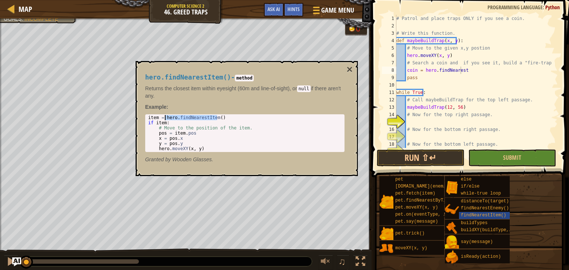
click at [463, 73] on div "# Patrol and place traps ONLY if you see a coin. # Write this function. def may…" at bounding box center [473, 89] width 157 height 148
paste textarea "hero.findNearestItem()"
type textarea "coin = hero.findNearestItem()"
click at [348, 68] on button "×" at bounding box center [349, 69] width 6 height 10
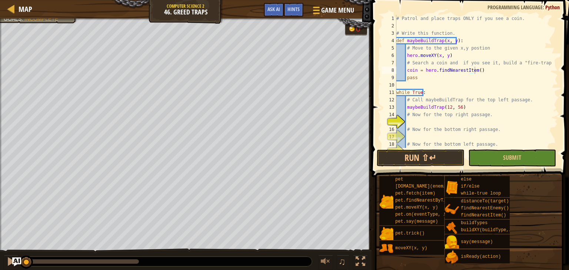
click at [482, 72] on div "# Patrol and place traps ONLY if you see a coin. # Write this function. def may…" at bounding box center [473, 89] width 157 height 148
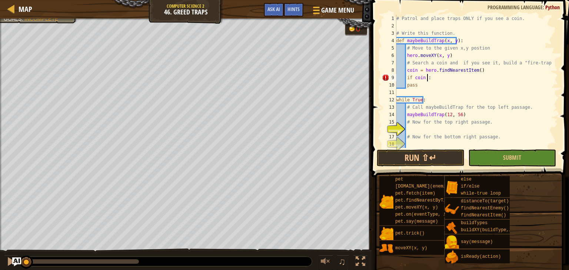
scroll to position [3, 3]
click at [419, 86] on div "# Patrol and place traps ONLY if you see a coin. # Write this function. def may…" at bounding box center [473, 89] width 157 height 148
click at [433, 78] on div "# Patrol and place traps ONLY if you see a coin. # Write this function. def may…" at bounding box center [473, 89] width 157 height 148
type textarea "if coin :"
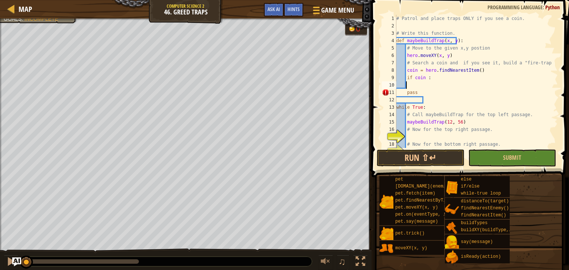
click at [406, 85] on div "# Patrol and place traps ONLY if you see a coin. # Write this function. def may…" at bounding box center [473, 89] width 157 height 148
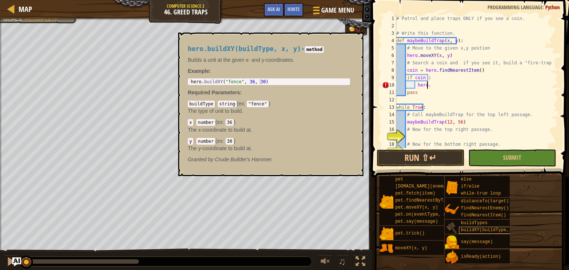
type textarea "hero."
click at [486, 232] on span "buildXY(buildType, x, y)" at bounding box center [492, 230] width 64 height 5
drag, startPoint x: 264, startPoint y: 78, endPoint x: 272, endPoint y: 83, distance: 9.5
click at [242, 83] on div "hero.buildXY(buildType, x, y) - method Builds a unit at the given x- and y-coor…" at bounding box center [268, 104] width 172 height 132
type textarea "hero.buildXY("fence", 36, 30)"
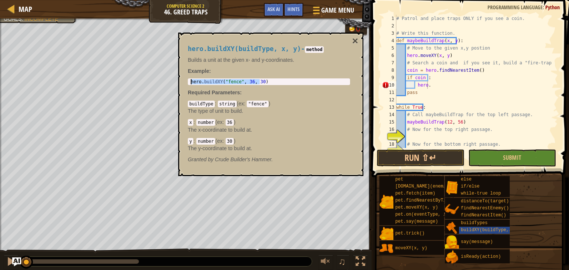
drag, startPoint x: 265, startPoint y: 82, endPoint x: 190, endPoint y: 83, distance: 75.2
click at [190, 83] on div "hero . buildXY ( "fence" , 36 , 30 )" at bounding box center [268, 87] width 159 height 16
click at [354, 41] on button "×" at bounding box center [355, 41] width 6 height 10
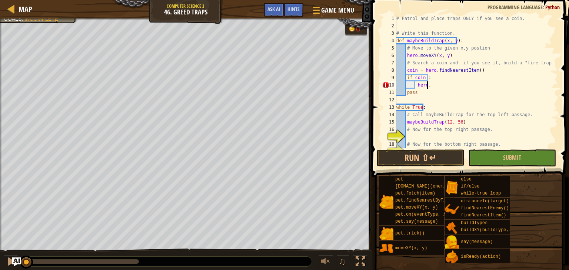
click at [427, 85] on div "# Patrol and place traps ONLY if you see a coin. # Write this function. def may…" at bounding box center [473, 89] width 157 height 148
type textarea "h"
paste textarea "hero.buildXY("fence", 36, 30)"
drag, startPoint x: 459, startPoint y: 86, endPoint x: 470, endPoint y: 83, distance: 11.1
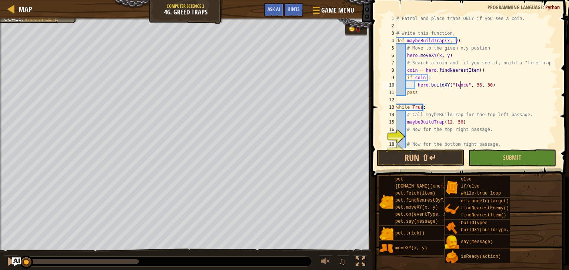
click at [459, 86] on div "# Patrol and place traps ONLY if you see a coin. # Write this function. def may…" at bounding box center [473, 89] width 157 height 148
click at [480, 87] on div "# Patrol and place traps ONLY if you see a coin. # Write this function. def may…" at bounding box center [473, 89] width 157 height 148
click at [480, 85] on div "# Patrol and place traps ONLY if you see a coin. # Write this function. def may…" at bounding box center [473, 89] width 157 height 148
click at [480, 86] on div "# Patrol and place traps ONLY if you see a coin. # Write this function. def may…" at bounding box center [473, 89] width 157 height 148
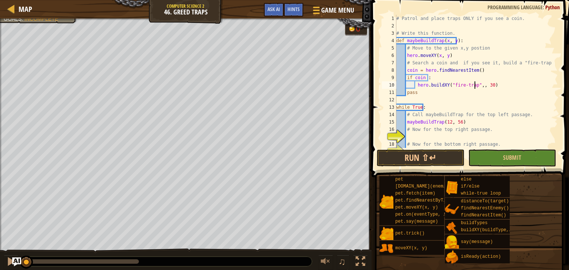
scroll to position [3, 10]
drag, startPoint x: 500, startPoint y: 105, endPoint x: 506, endPoint y: 101, distance: 7.1
click at [500, 105] on div "# Patrol and place traps ONLY if you see a coin. # Write this function. def may…" at bounding box center [473, 89] width 157 height 148
click at [487, 86] on div "# Patrol and place traps ONLY if you see a coin. # Write this function. def may…" at bounding box center [473, 89] width 157 height 148
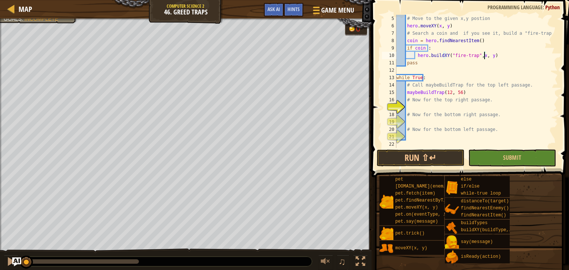
scroll to position [30, 0]
drag, startPoint x: 460, startPoint y: 93, endPoint x: 405, endPoint y: 95, distance: 54.8
click at [405, 95] on div "# Move to the given x,y postion hero . moveXY ( x , y ) # Search a coin and if …" at bounding box center [473, 89] width 157 height 148
type textarea "maybeBuildTrap(12, 56)"
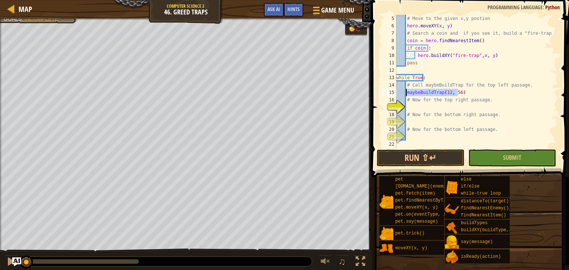
click at [421, 106] on div "# Move to the given x,y postion hero . moveXY ( x , y ) # Search a coin and if …" at bounding box center [473, 89] width 157 height 148
paste textarea "maybeBuildTrap(12, 56)"
type textarea "maybeBuildTrap(12, 56)"
click at [417, 124] on div "# Move to the given x,y postion hero . moveXY ( x , y ) # Search a coin and if …" at bounding box center [473, 89] width 157 height 148
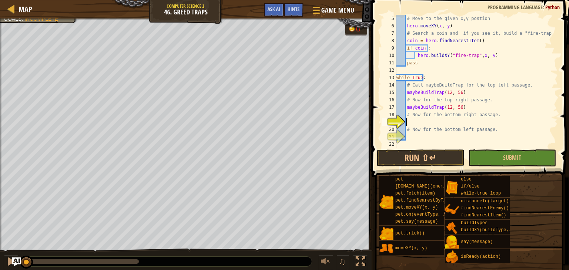
paste textarea "maybeBuildTrap(12, 56)"
type textarea "maybeBuildTrap(12, 56)"
click at [420, 138] on div "# Move to the given x,y postion hero . moveXY ( x , y ) # Search a coin and if …" at bounding box center [473, 89] width 157 height 148
paste textarea "maybeBuildTrap(12, 56)"
click at [445, 108] on div "# Move to the given x,y postion hero . moveXY ( x , y ) # Search a coin and if …" at bounding box center [473, 89] width 157 height 148
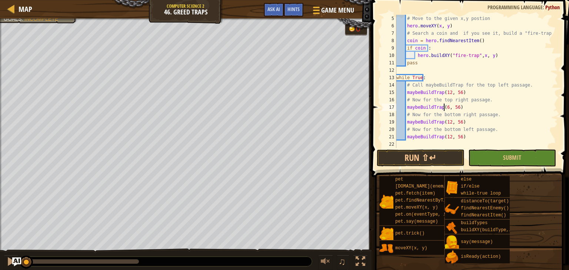
scroll to position [3, 6]
click at [446, 125] on div "# Move to the given x,y postion hero . moveXY ( x , y ) # Search a coin and if …" at bounding box center [473, 89] width 157 height 148
click at [444, 123] on div "# Move to the given x,y postion hero . moveXY ( x , y ) # Search a coin and if …" at bounding box center [473, 81] width 157 height 133
click at [446, 123] on div "# Move to the given x,y postion hero . moveXY ( x , y ) # Search a coin and if …" at bounding box center [473, 89] width 157 height 148
click at [455, 124] on div "# Move to the given x,y postion hero . moveXY ( x , y ) # Search a coin and if …" at bounding box center [473, 89] width 157 height 148
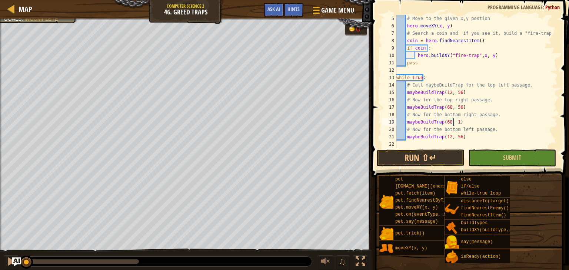
scroll to position [3, 7]
click at [455, 137] on div "# Move to the given x,y postion hero . moveXY ( x , y ) # Search a coin and if …" at bounding box center [473, 89] width 157 height 148
click at [481, 153] on button "Submit" at bounding box center [512, 158] width 88 height 17
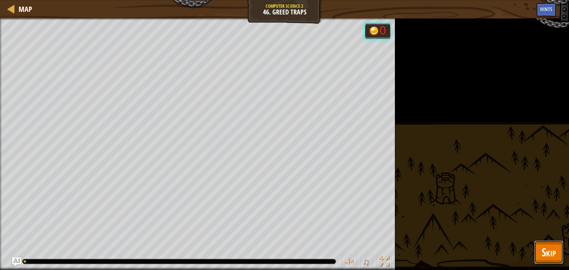
click at [541, 246] on button "Skip" at bounding box center [548, 253] width 29 height 24
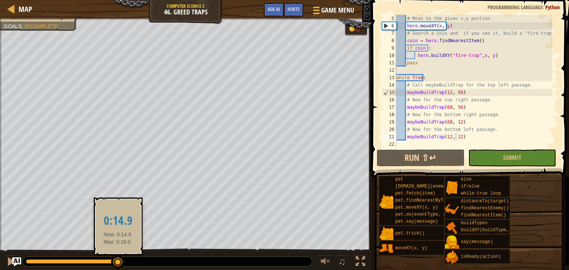
drag, startPoint x: 119, startPoint y: 262, endPoint x: 21, endPoint y: 264, distance: 97.7
click at [14, 265] on div "Map Computer Science 2 46. Greed Traps Game Menu Done Hints Ask AI 1 2 3 4 5 6 …" at bounding box center [284, 135] width 569 height 270
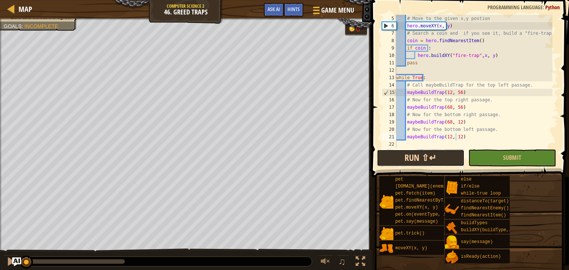
click at [446, 159] on button "Run ⇧↵" at bounding box center [420, 158] width 88 height 17
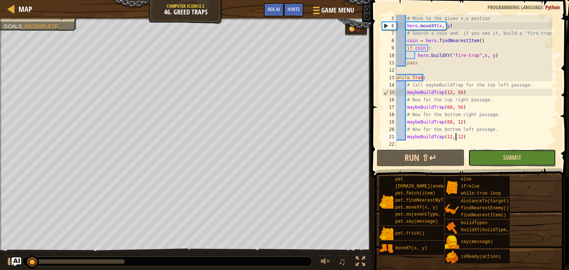
click at [474, 157] on button "Submit" at bounding box center [512, 158] width 88 height 17
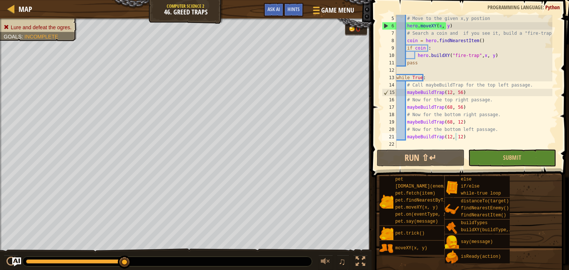
scroll to position [0, 0]
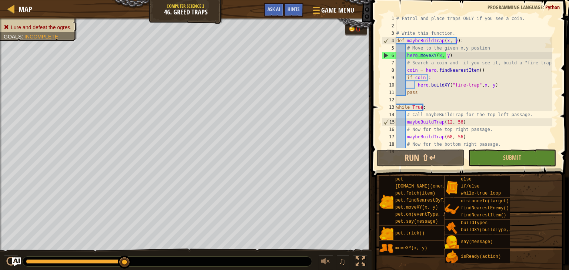
drag, startPoint x: 396, startPoint y: 41, endPoint x: 409, endPoint y: 53, distance: 17.3
click at [410, 54] on div "maybeBuildTrap(12, 12) 1 2 3 4 5 6 7 8 9 10 11 12 13 14 15 16 17 18 19 # Patrol…" at bounding box center [468, 81] width 177 height 133
click at [519, 39] on div "# Patrol and place traps ONLY if you see a coin. # Write this function. def may…" at bounding box center [473, 89] width 157 height 148
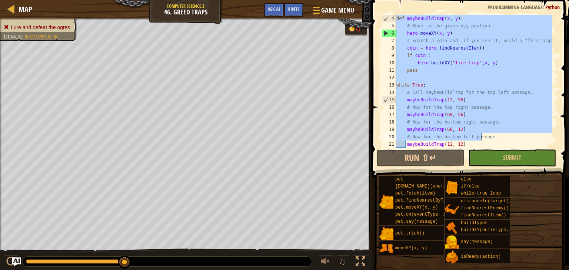
scroll to position [30, 0]
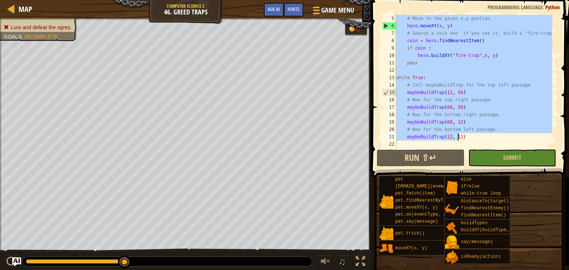
drag, startPoint x: 396, startPoint y: 41, endPoint x: 483, endPoint y: 140, distance: 131.2
click at [483, 140] on div "# Move to the given x,y postion hero . moveXY ( x , y ) # Search a coin and if …" at bounding box center [473, 89] width 157 height 148
click at [336, 9] on span "Game Menu" at bounding box center [337, 10] width 34 height 10
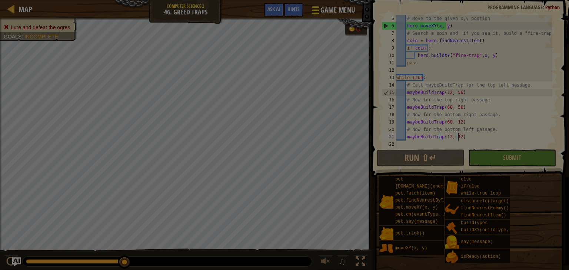
type textarea "maybeBuildTrap(12, 12)"
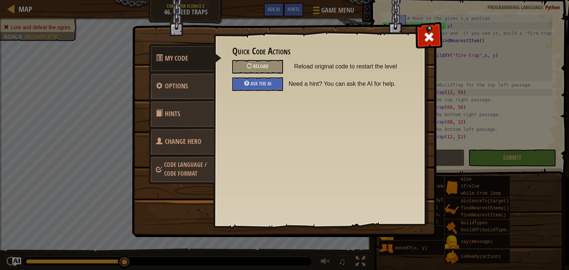
click at [417, 37] on div "Quick Code Actions Reload Reload original code to restart the level Ask the AI …" at bounding box center [319, 117] width 211 height 183
click at [422, 34] on div at bounding box center [428, 35] width 23 height 23
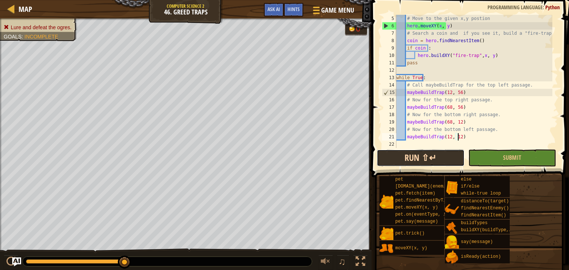
click at [444, 154] on button "Run ⇧↵" at bounding box center [420, 158] width 88 height 17
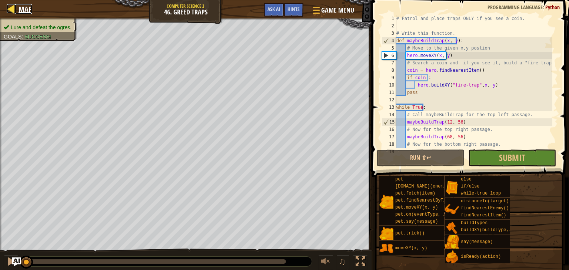
click at [17, 6] on link "Map" at bounding box center [23, 9] width 17 height 10
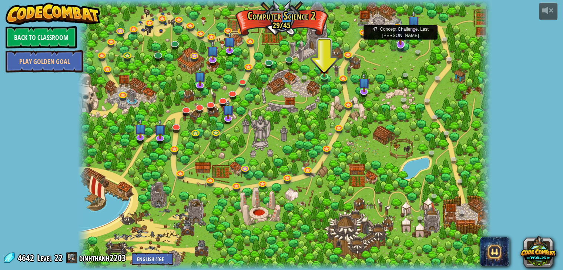
click at [400, 39] on img at bounding box center [400, 32] width 11 height 27
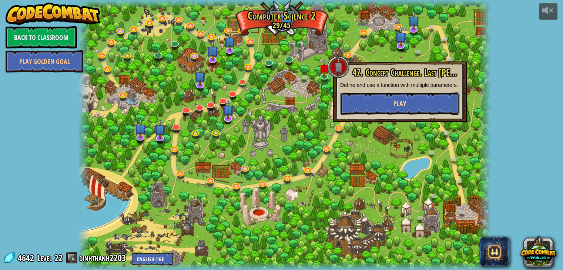
click at [396, 115] on button "Play" at bounding box center [399, 104] width 119 height 22
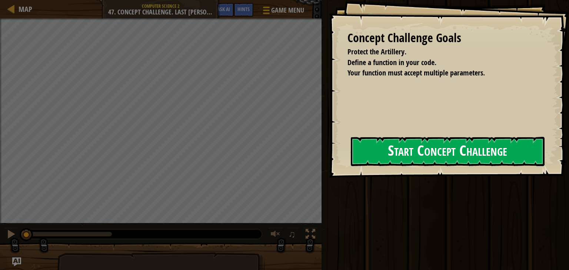
click at [414, 151] on button "Start Concept Challenge" at bounding box center [448, 151] width 194 height 29
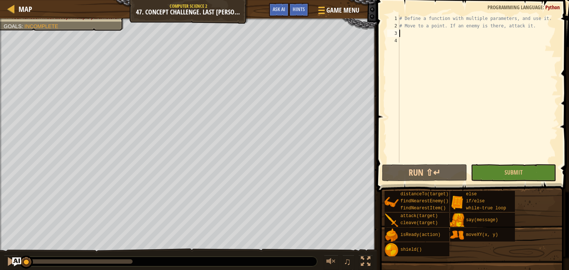
click at [406, 36] on div "# Define a function with multiple parameters, and use it. # Move to a point. If…" at bounding box center [478, 96] width 160 height 163
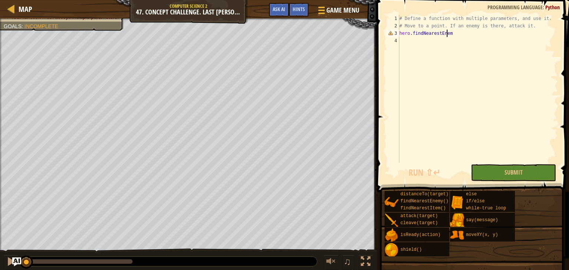
scroll to position [3, 6]
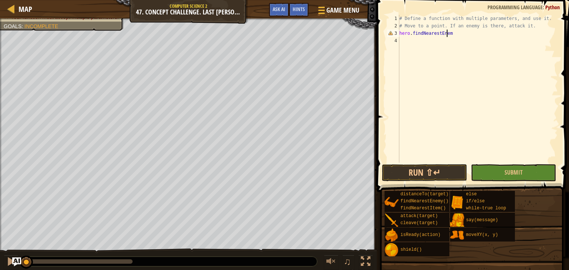
type textarea "hero.findNearestEnemy"
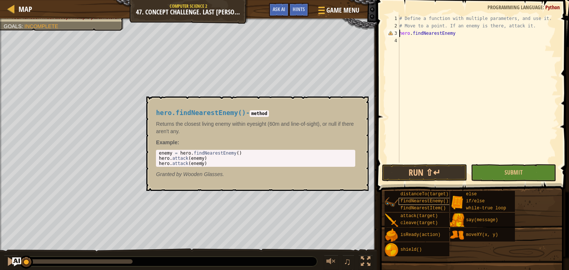
type textarea "hero.findNearestEnemy"
click at [443, 202] on span "findNearestEnemy()" at bounding box center [424, 201] width 48 height 5
type textarea "enemy = hero.findNearestEnemy()"
drag, startPoint x: 232, startPoint y: 154, endPoint x: 244, endPoint y: 150, distance: 12.5
click at [236, 151] on div "enemy = hero . findNearestEnemy ( ) hero . attack ( enemy ) hero . attack ( ene…" at bounding box center [255, 164] width 196 height 26
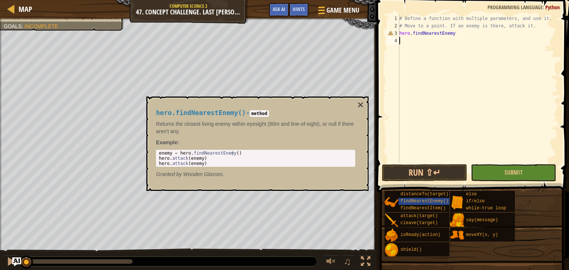
drag, startPoint x: 459, startPoint y: 89, endPoint x: 440, endPoint y: 54, distance: 40.1
click at [456, 86] on div "# Define a function with multiple parameters, and use it. # Move to a point. If…" at bounding box center [478, 96] width 160 height 163
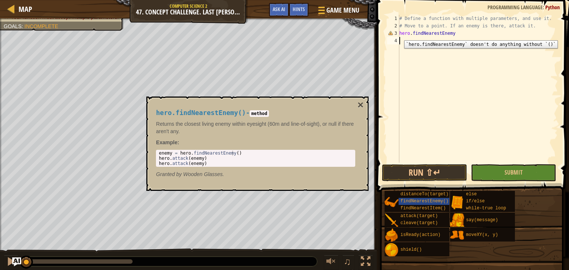
click at [399, 35] on div "3" at bounding box center [393, 33] width 12 height 7
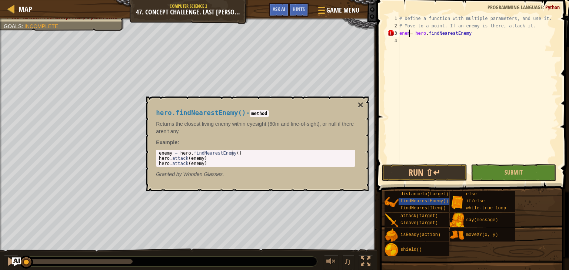
scroll to position [3, 1]
type textarea "enemy = hero.findNearestEnemy"
click at [402, 42] on div "# Define a function with multiple parameters, and use it. # Move to a point. If…" at bounding box center [478, 96] width 160 height 163
type textarea "hero.attack(enemy)"
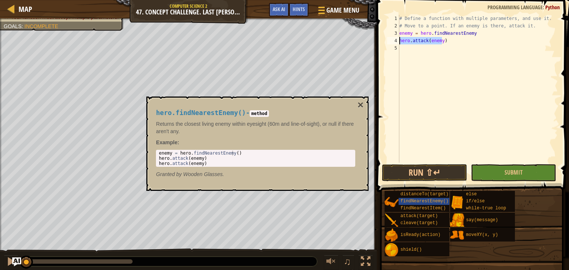
drag, startPoint x: 443, startPoint y: 42, endPoint x: 398, endPoint y: 42, distance: 44.4
click at [398, 42] on div "hero.attack(enemy) 1 2 3 4 5 # Define a function with multiple parameters, and …" at bounding box center [471, 89] width 172 height 148
click at [403, 51] on div "# Define a function with multiple parameters, and use it. # Move to a point. If…" at bounding box center [478, 96] width 160 height 163
paste textarea "hero.attack(enemy)"
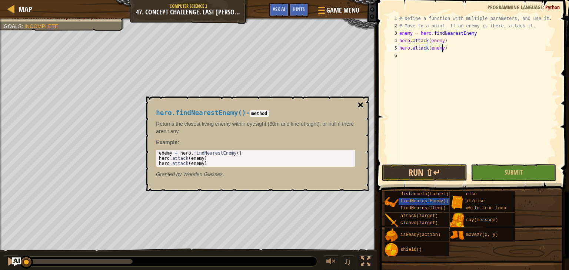
type textarea "hero.attack(enemy)"
click at [360, 105] on button "×" at bounding box center [360, 105] width 6 height 10
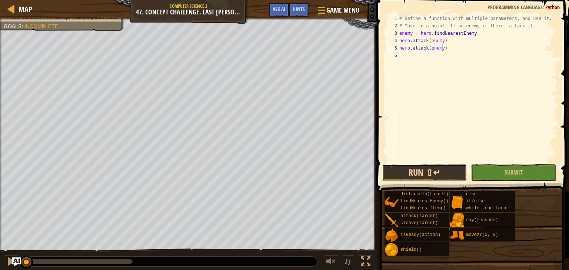
click at [450, 167] on button "Run ⇧↵" at bounding box center [424, 172] width 85 height 17
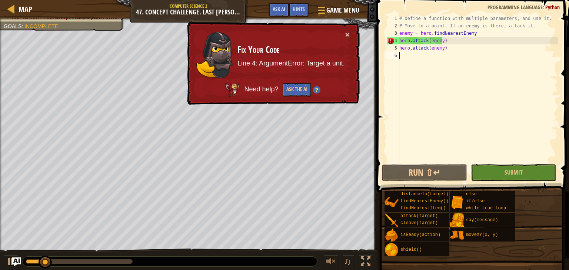
click at [400, 78] on div "# Define a function with multiple parameters, and use it. # Move to a point. If…" at bounding box center [478, 96] width 160 height 163
click at [346, 35] on button "×" at bounding box center [347, 35] width 4 height 8
click at [348, 36] on button "×" at bounding box center [347, 35] width 4 height 8
click at [400, 33] on div "# Define a function with multiple parameters, and use it. # Move to a point. If…" at bounding box center [478, 96] width 160 height 163
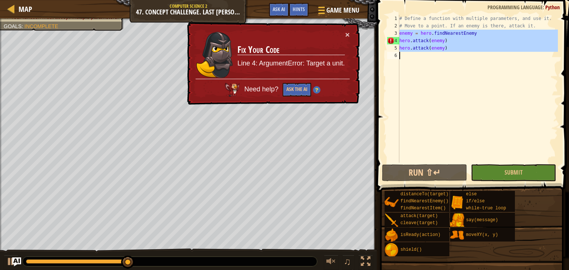
drag, startPoint x: 398, startPoint y: 32, endPoint x: 429, endPoint y: 51, distance: 36.4
click at [429, 51] on div "enemy = hero.findNearestEnemy 1 2 3 4 5 6 # Define a function with multiple par…" at bounding box center [471, 89] width 172 height 148
type textarea "hero.attack(enemy)"
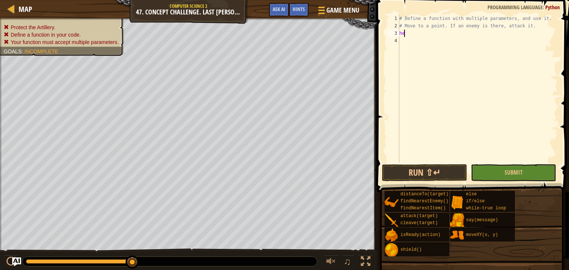
type textarea "h"
type textarea "# Move to a point. If an enemy is there, attack"
type textarea "h"
type textarea "# Move to a point. If an enemy is there, attack"
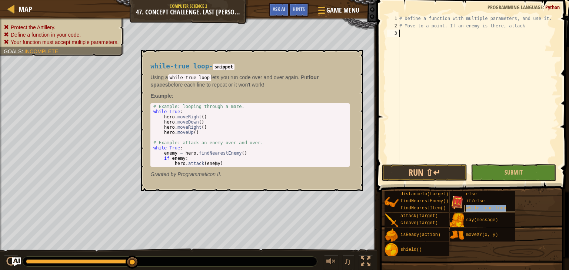
click at [489, 208] on span "while-true loop" at bounding box center [486, 208] width 40 height 5
type textarea "while True:"
drag, startPoint x: 182, startPoint y: 112, endPoint x: 151, endPoint y: 111, distance: 30.7
click at [151, 111] on div "while True: 1 2 3 4 5 6 7 8 9 10 11 12 # Example: looping through a maze. while…" at bounding box center [249, 135] width 199 height 64
click at [401, 31] on div "# Define a function with multiple parameters, and use it. # Move to a point. If…" at bounding box center [478, 96] width 160 height 163
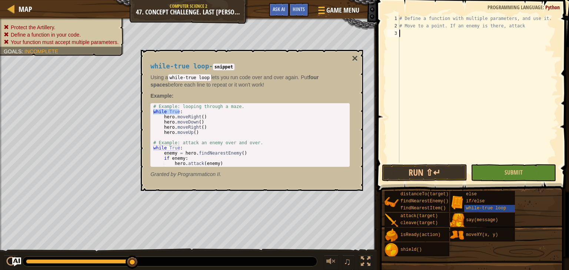
paste textarea "while True:"
type textarea "while True:"
click at [404, 42] on div "# Define a function with multiple parameters, and use it. # Move to a point. If…" at bounding box center [478, 96] width 160 height 163
click at [355, 58] on button "×" at bounding box center [355, 58] width 6 height 10
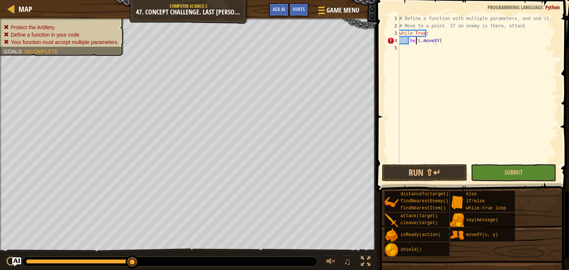
click at [417, 43] on div "# Define a function with multiple parameters, and use it. # Move to a point. If…" at bounding box center [478, 96] width 160 height 163
click at [418, 42] on div "# Define a function with multiple parameters, and use it. # Move to a point. If…" at bounding box center [478, 96] width 160 height 163
type textarea "hero.moveXY("
drag, startPoint x: 453, startPoint y: 71, endPoint x: 443, endPoint y: 54, distance: 20.2
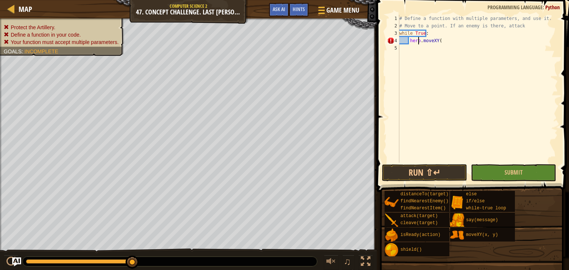
click at [453, 70] on div "# Define a function with multiple parameters, and use it. # Move to a point. If…" at bounding box center [478, 96] width 160 height 163
click at [439, 40] on div "# Define a function with multiple parameters, and use it. # Move to a point. If…" at bounding box center [478, 96] width 160 height 163
type textarea "hero.moveXY(50 , 30)"
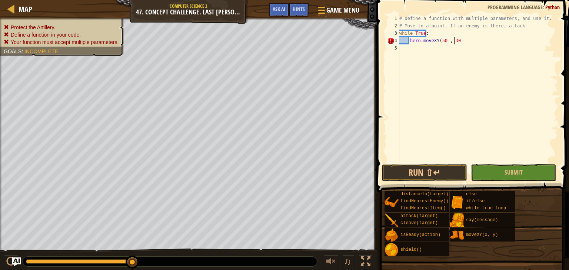
scroll to position [3, 6]
drag, startPoint x: 465, startPoint y: 40, endPoint x: 409, endPoint y: 42, distance: 55.9
click at [409, 42] on div "# Define a function with multiple parameters, and use it. # Move to a point. If…" at bounding box center [478, 96] width 160 height 163
click at [412, 47] on div "# Define a function with multiple parameters, and use it. # Move to a point. If…" at bounding box center [478, 96] width 160 height 163
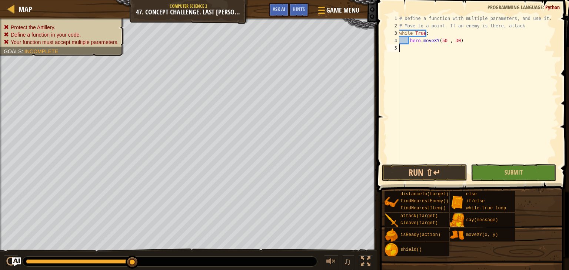
paste textarea "hero.moveXY(50 , 30)"
type textarea "hero.moveXY(50 , 30)"
click at [408, 55] on div "# Define a function with multiple parameters, and use it. # Move to a point. If…" at bounding box center [478, 96] width 160 height 163
paste textarea "hero.moveXY(50 , 30)"
click at [399, 50] on div "5" at bounding box center [393, 47] width 12 height 7
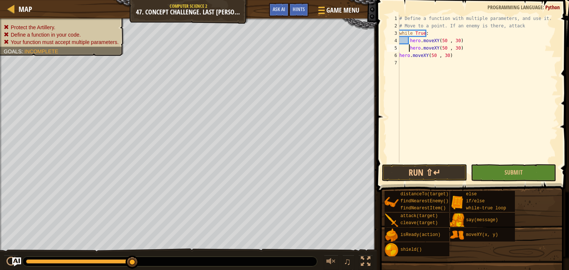
click at [399, 59] on div "7" at bounding box center [393, 62] width 12 height 7
click at [453, 48] on div "# Define a function with multiple parameters, and use it. # Move to a point. If…" at bounding box center [478, 96] width 160 height 163
drag, startPoint x: 443, startPoint y: 49, endPoint x: 459, endPoint y: 44, distance: 16.7
click at [443, 49] on div "# Define a function with multiple parameters, and use it. # Move to a point. If…" at bounding box center [478, 96] width 160 height 163
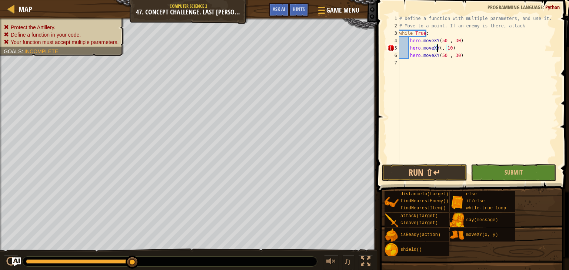
type textarea "hero.moveXY(30, 10)"
click at [435, 67] on div "# Define a function with multiple parameters, and use it. # Move to a point. If…" at bounding box center [478, 96] width 160 height 163
click at [443, 56] on div "# Define a function with multiple parameters, and use it. # Move to a point. If…" at bounding box center [478, 96] width 160 height 163
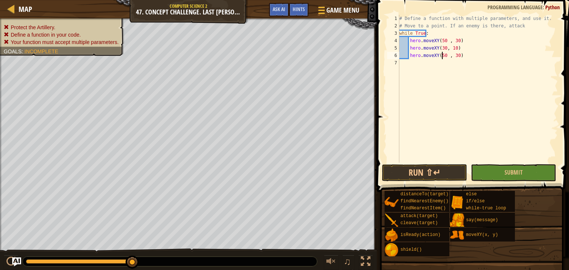
click at [441, 55] on div "# Define a function with multiple parameters, and use it. # Move to a point. If…" at bounding box center [478, 96] width 160 height 163
click at [458, 42] on div "# Define a function with multiple parameters, and use it. # Move to a point. If…" at bounding box center [478, 96] width 160 height 163
type textarea "hero.moveXY(50 , 30)"
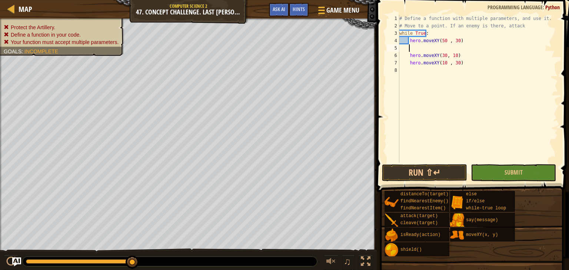
type textarea "hero.moveXY(50 , 30)"
type textarea "h"
type textarea "w"
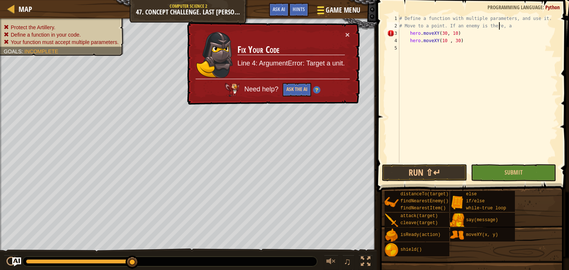
type textarea "# Move to a point. If an enemy is there, a"
click at [342, 10] on span "Game Menu" at bounding box center [343, 10] width 34 height 10
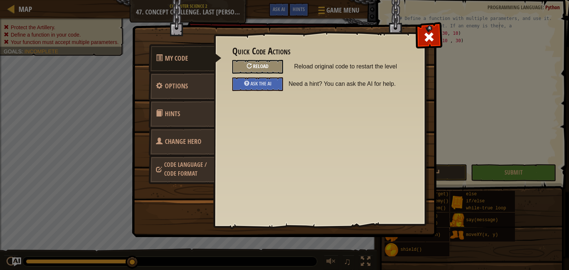
click at [277, 72] on div "Reload" at bounding box center [257, 67] width 51 height 14
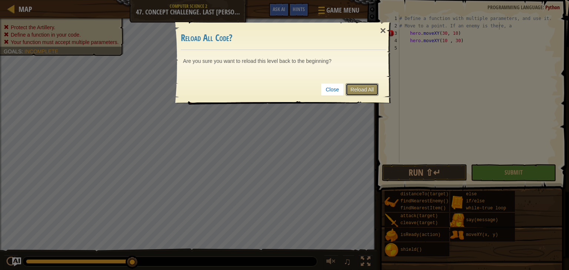
click at [357, 88] on link "Reload All" at bounding box center [361, 89] width 33 height 13
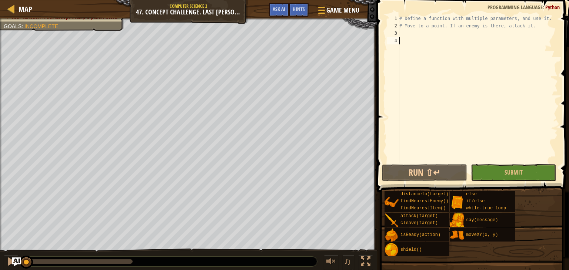
drag, startPoint x: 397, startPoint y: 130, endPoint x: 387, endPoint y: 117, distance: 15.8
click at [386, 117] on div "1 2 3 4 # Define a function with multiple parameters, and use it. # Move to a p…" at bounding box center [471, 89] width 172 height 148
type textarea "def moveAndAttack"
drag, startPoint x: 458, startPoint y: 60, endPoint x: 465, endPoint y: 66, distance: 8.4
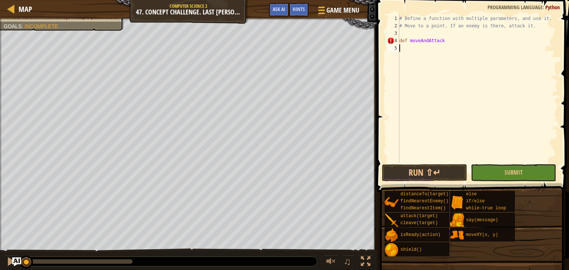
click at [458, 61] on div "# Define a function with multiple parameters, and use it. # Move to a point. If…" at bounding box center [478, 96] width 160 height 163
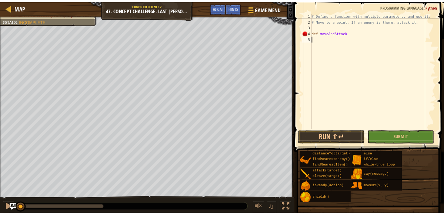
scroll to position [3, 0]
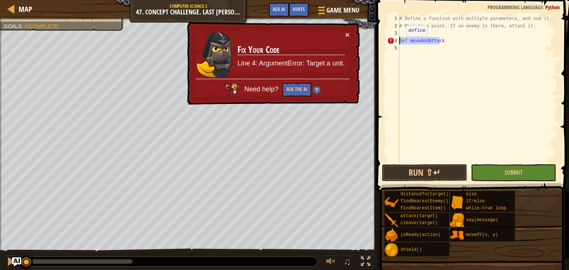
drag, startPoint x: 448, startPoint y: 44, endPoint x: 396, endPoint y: 43, distance: 52.6
click at [396, 43] on div "1 2 3 4 5 # Define a function with multiple parameters, and use it. # Move to a…" at bounding box center [471, 89] width 172 height 148
type textarea "def moveAndAttack"
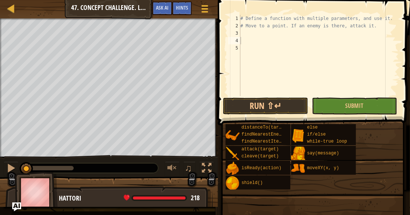
drag, startPoint x: 409, startPoint y: 61, endPoint x: 413, endPoint y: 63, distance: 4.3
click at [410, 0] on html "Map Computer Science 2 47. Concept Challenge. Last Cannon Game Menu Done Hints …" at bounding box center [205, 0] width 410 height 0
drag, startPoint x: 407, startPoint y: 72, endPoint x: 415, endPoint y: 73, distance: 7.9
click at [410, 0] on html "Map Computer Science 2 47. Concept Challenge. Last Cannon Game Menu Done Hints …" at bounding box center [205, 0] width 410 height 0
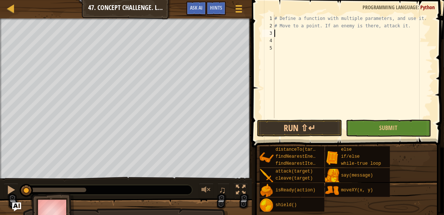
click at [293, 36] on div "# Define a function with multiple parameters, and use it. # Move to a point. If…" at bounding box center [353, 74] width 160 height 118
click at [324, 36] on div "# Define a function with multiple parameters, and use it. # Move to a point. If…" at bounding box center [353, 74] width 160 height 118
click at [329, 34] on div "# Define a function with multiple parameters, and use it. # Move to a point. If…" at bounding box center [353, 74] width 160 height 118
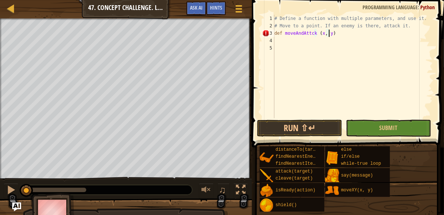
type textarea "def moveAndAttck (x, y):"
click at [280, 42] on div "# Define a function with multiple parameters, and use it. # Move to a point. If…" at bounding box center [353, 74] width 160 height 118
type textarea "hero.moveXY(x, y)"
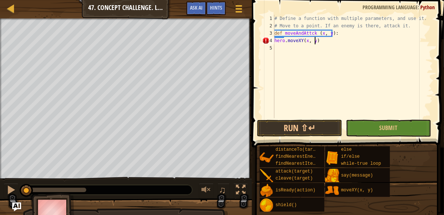
scroll to position [3, 4]
click at [284, 49] on div "# Define a function with multiple parameters, and use it. # Move to a point. If…" at bounding box center [353, 74] width 160 height 118
click at [321, 44] on div "# Define a function with multiple parameters, and use it. # Move to a point. If…" at bounding box center [353, 74] width 160 height 118
click at [315, 43] on div "# Define a function with multiple parameters, and use it. # Move to a point. If…" at bounding box center [353, 74] width 160 height 118
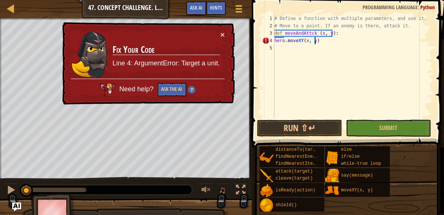
click at [275, 41] on div "# Define a function with multiple parameters, and use it. # Move to a point. If…" at bounding box center [353, 74] width 160 height 118
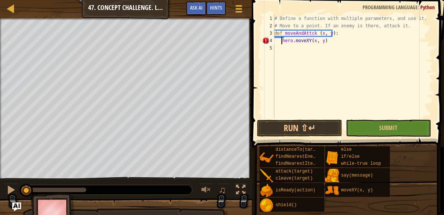
type textarea "hero.moveXY(x, y)"
click at [284, 49] on div "# Define a function with multiple parameters, and use it. # Move to a point. If…" at bounding box center [353, 74] width 160 height 118
type textarea "h"
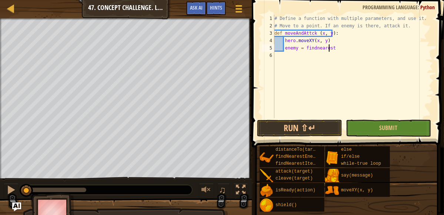
click at [314, 49] on div "# Define a function with multiple parameters, and use it. # Move to a point. If…" at bounding box center [353, 74] width 160 height 118
click at [336, 49] on div "# Define a function with multiple parameters, and use it. # Move to a point. If…" at bounding box center [353, 74] width 160 height 118
click at [328, 49] on div "# Define a function with multiple parameters, and use it. # Move to a point. If…" at bounding box center [353, 74] width 160 height 118
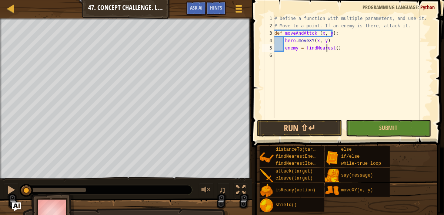
click at [329, 50] on div "# Define a function with multiple parameters, and use it. # Move to a point. If…" at bounding box center [353, 74] width 160 height 118
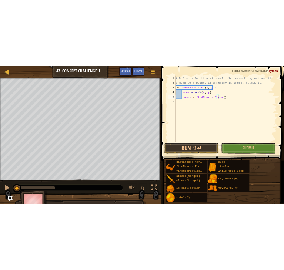
scroll to position [3, 8]
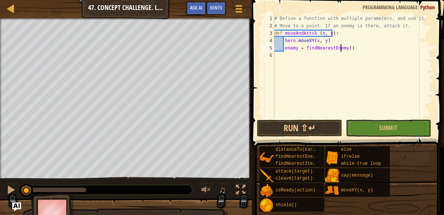
type textarea "enemy = findNearestEnemy()"
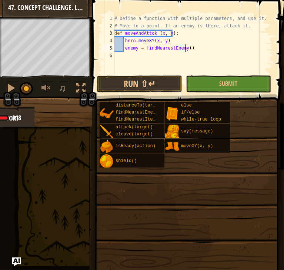
click at [190, 50] on div "# Define a function with multiple parameters, and use it. # Move to a point. If…" at bounding box center [193, 52] width 160 height 74
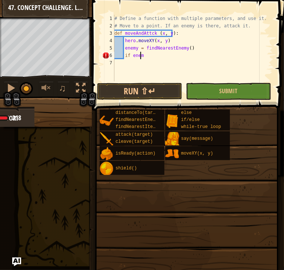
scroll to position [3, 3]
type textarea "if enemy:"
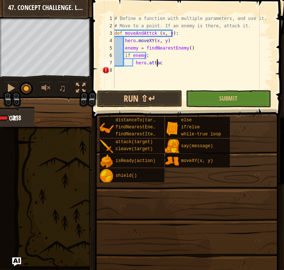
scroll to position [3, 5]
type textarea "hero.attacl(enemy)"
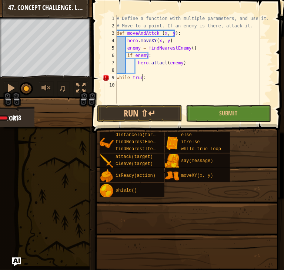
scroll to position [3, 3]
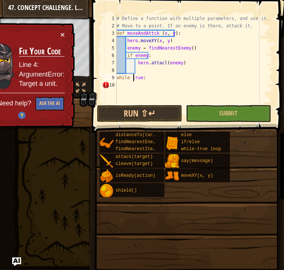
drag, startPoint x: 133, startPoint y: 78, endPoint x: 234, endPoint y: 69, distance: 101.8
click at [133, 78] on div "# Define a function with multiple parameters, and use it. # Move to a point. If…" at bounding box center [194, 67] width 158 height 104
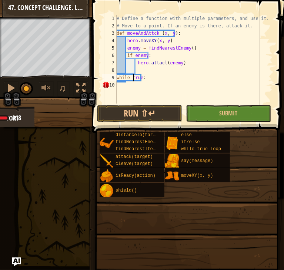
scroll to position [3, 2]
type textarea "while True:"
click at [146, 78] on div "# Define a function with multiple parameters, and use it. # Move to a point. If…" at bounding box center [194, 67] width 158 height 104
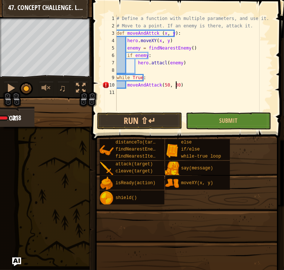
scroll to position [3, 7]
drag, startPoint x: 189, startPoint y: 84, endPoint x: 198, endPoint y: 88, distance: 10.4
drag, startPoint x: 198, startPoint y: 88, endPoint x: 190, endPoint y: 77, distance: 13.7
click at [190, 77] on div "# Define a function with multiple parameters, and use it. # Move to a point. If…" at bounding box center [194, 70] width 158 height 111
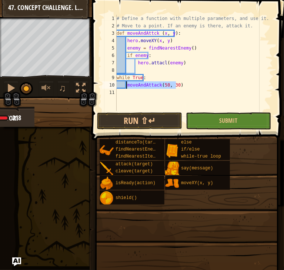
drag, startPoint x: 176, startPoint y: 87, endPoint x: 127, endPoint y: 86, distance: 49.2
click at [127, 86] on div "# Define a function with multiple parameters, and use it. # Move to a point. If…" at bounding box center [194, 70] width 158 height 111
type textarea "moveAndAttack(50, 30)"
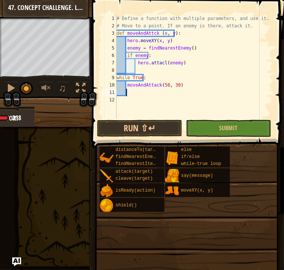
paste textarea
type textarea "#"
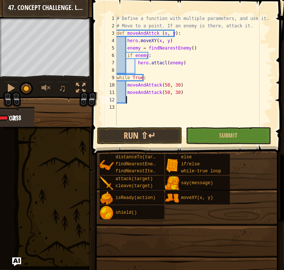
scroll to position [3, 0]
paste textarea "moveAndAttack(50, 30)"
drag, startPoint x: 164, startPoint y: 93, endPoint x: 282, endPoint y: 82, distance: 118.9
click at [164, 93] on div "# Define a function with multiple parameters, and use it. # Move to a point. If…" at bounding box center [194, 78] width 158 height 126
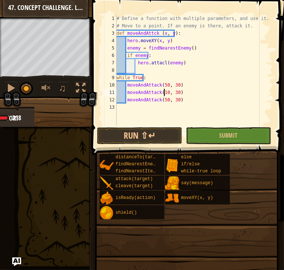
click at [163, 100] on div "# Define a function with multiple parameters, and use it. # Move to a point. If…" at bounding box center [194, 78] width 158 height 126
click at [173, 101] on div "# Define a function with multiple parameters, and use it. # Move to a point. If…" at bounding box center [194, 78] width 158 height 126
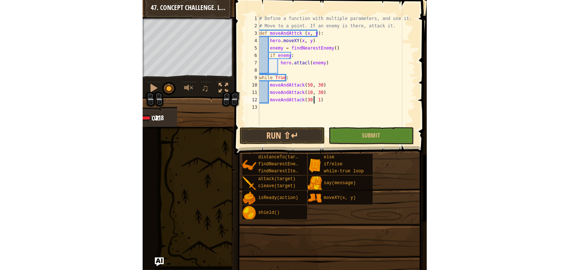
scroll to position [3, 7]
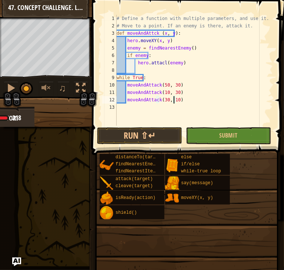
type textarea "moveAndAttack(30, 10)"
click at [210, 131] on button "Submit" at bounding box center [228, 135] width 85 height 17
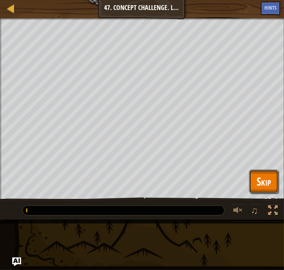
click at [271, 185] on button "Skip" at bounding box center [263, 182] width 29 height 24
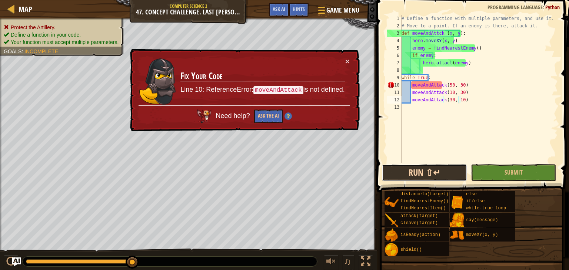
click at [441, 169] on button "Run ⇧↵" at bounding box center [424, 172] width 85 height 17
